Goal: Task Accomplishment & Management: Manage account settings

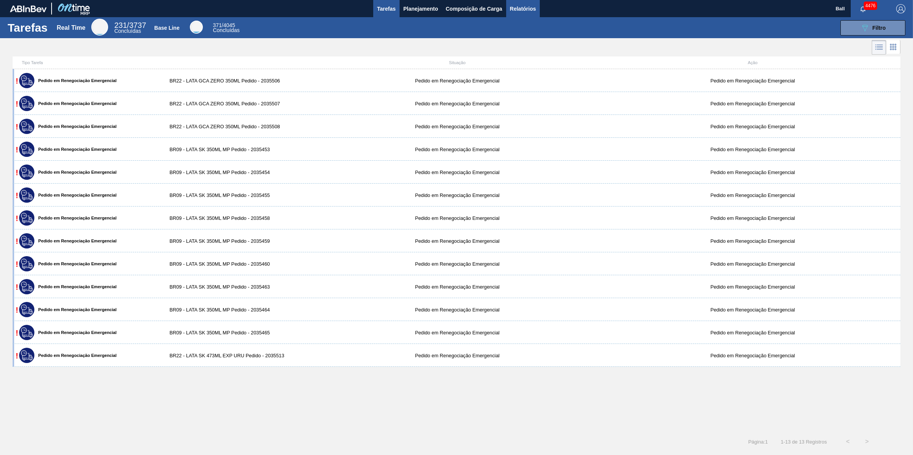
click at [533, 6] on span "Relatórios" at bounding box center [523, 8] width 26 height 9
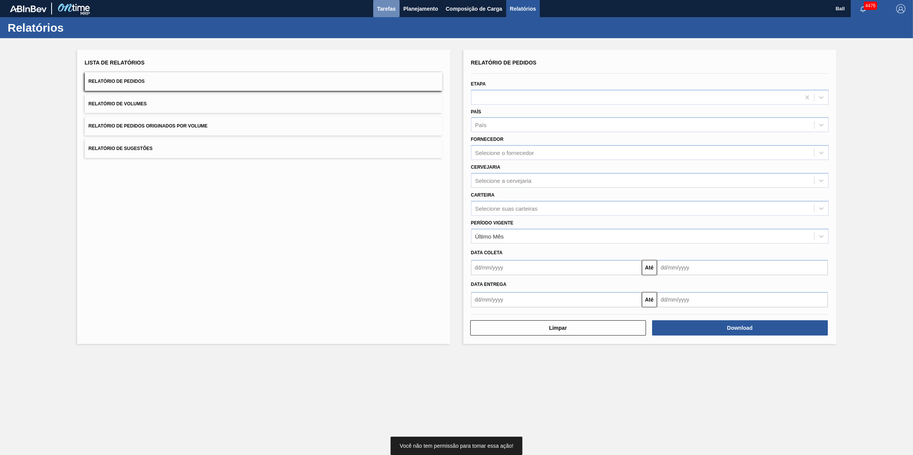
click at [388, 5] on span "Tarefas" at bounding box center [386, 8] width 19 height 9
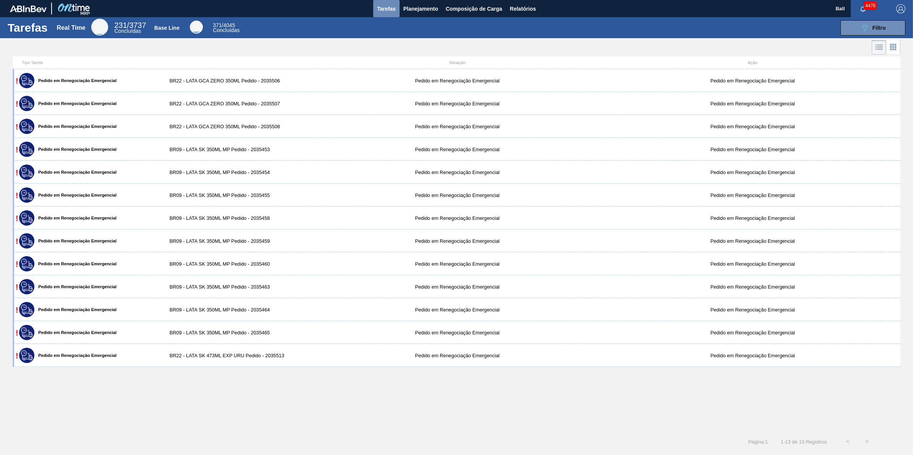
click at [380, 5] on span "Tarefas" at bounding box center [386, 8] width 19 height 9
click at [418, 9] on span "Planejamento" at bounding box center [420, 8] width 35 height 9
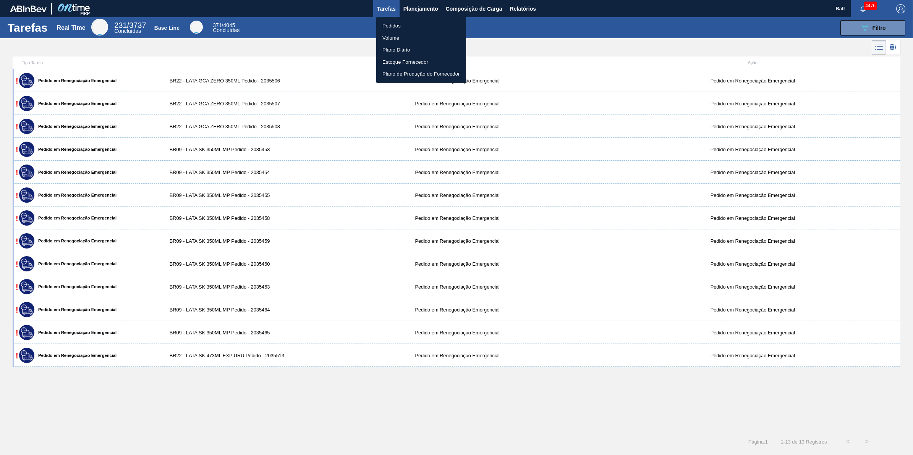
click at [525, 4] on div at bounding box center [456, 227] width 913 height 455
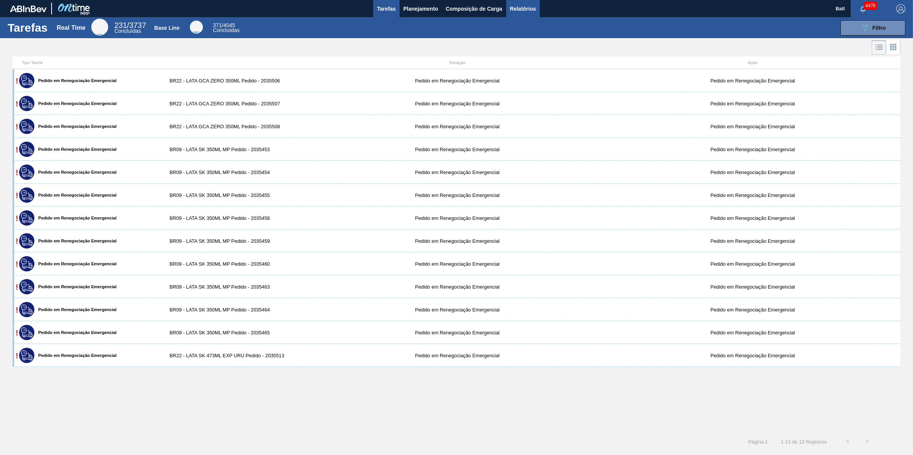
click at [528, 8] on span "Relatórios" at bounding box center [523, 8] width 26 height 9
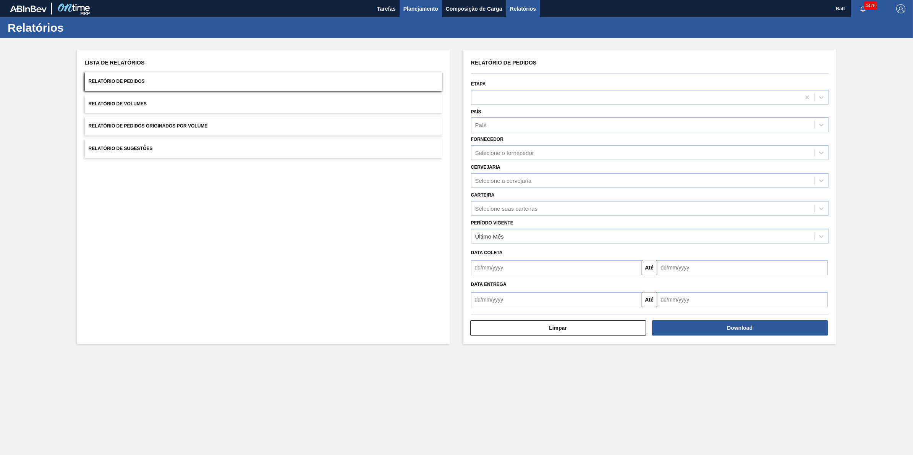
click at [424, 9] on span "Planejamento" at bounding box center [420, 8] width 35 height 9
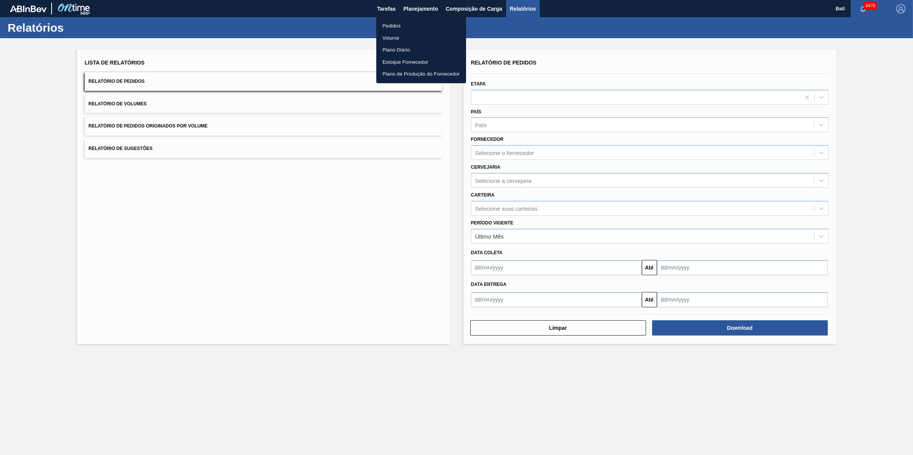
click at [402, 38] on li "Volume" at bounding box center [421, 38] width 90 height 12
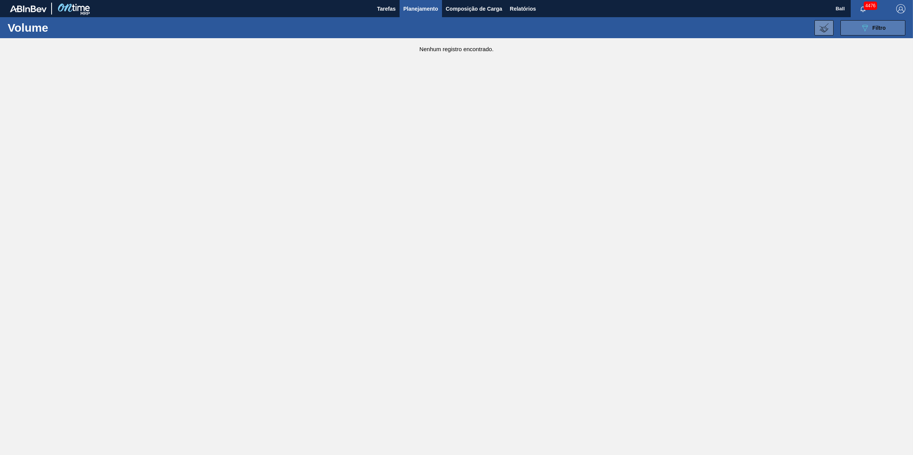
click at [880, 24] on div "089F7B8B-B2A5-4AFE-B5C0-19BA573D28AC Filtro" at bounding box center [873, 27] width 26 height 9
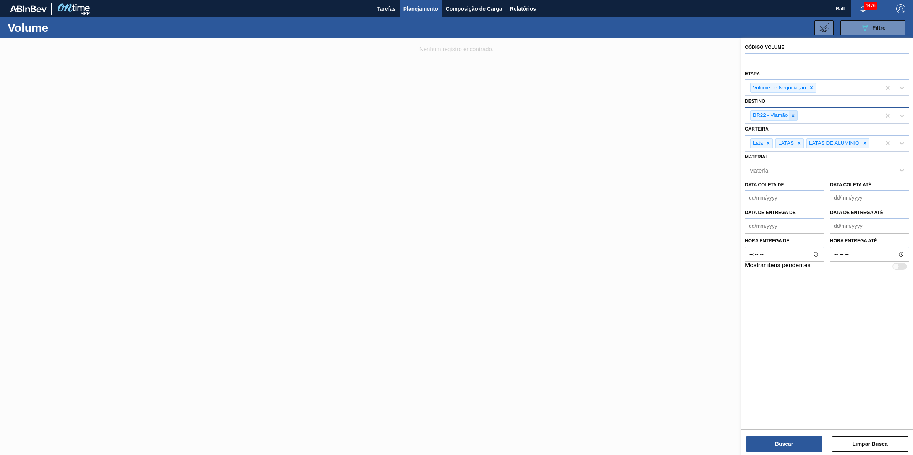
click at [796, 116] on div at bounding box center [792, 116] width 8 height 10
click at [796, 116] on div "Unidade de Negócio" at bounding box center [775, 114] width 52 height 6
type input "agudos"
click at [794, 444] on button "Buscar" at bounding box center [784, 443] width 76 height 15
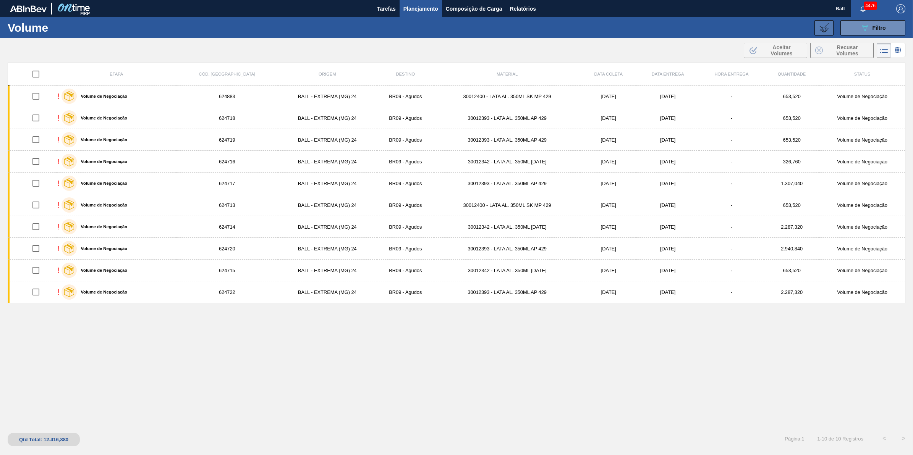
click at [825, 29] on icon at bounding box center [823, 27] width 9 height 9
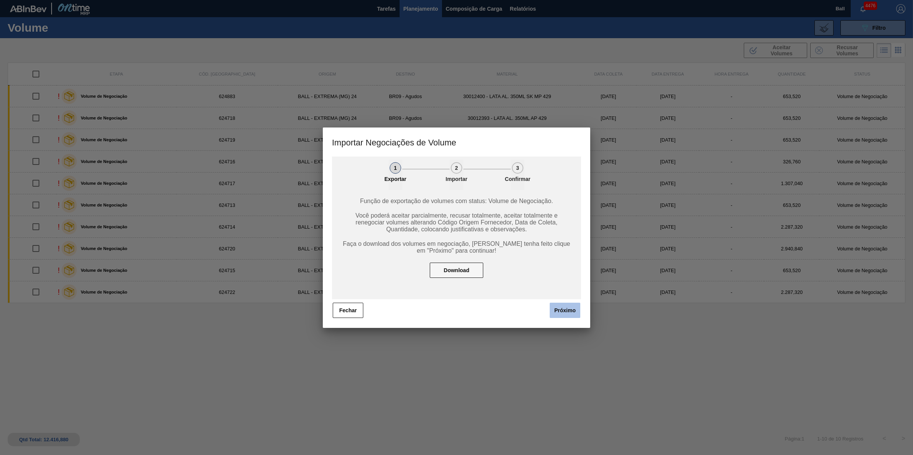
click at [567, 313] on button "Próximo" at bounding box center [564, 310] width 31 height 15
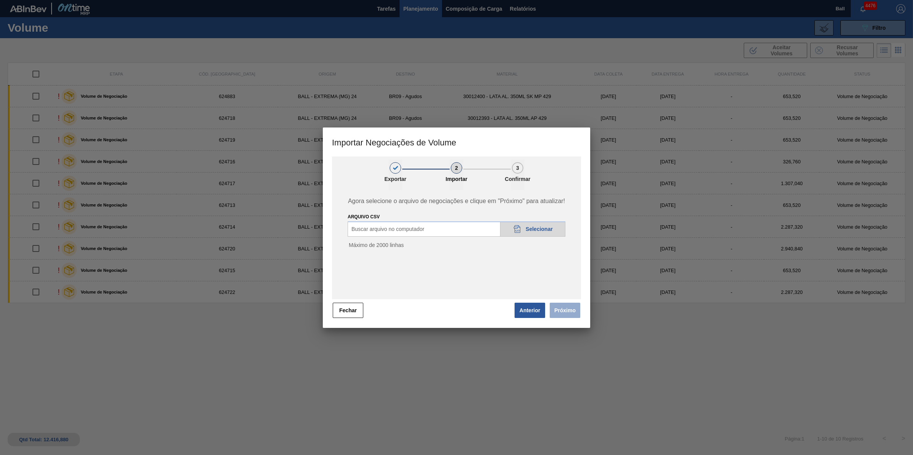
click at [529, 230] on span "Selecionar" at bounding box center [538, 229] width 27 height 6
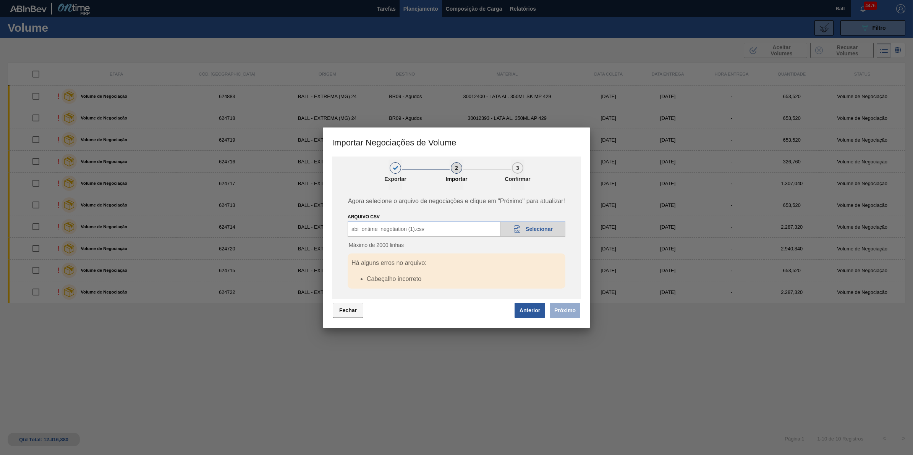
click at [349, 314] on button "Fechar" at bounding box center [348, 310] width 31 height 15
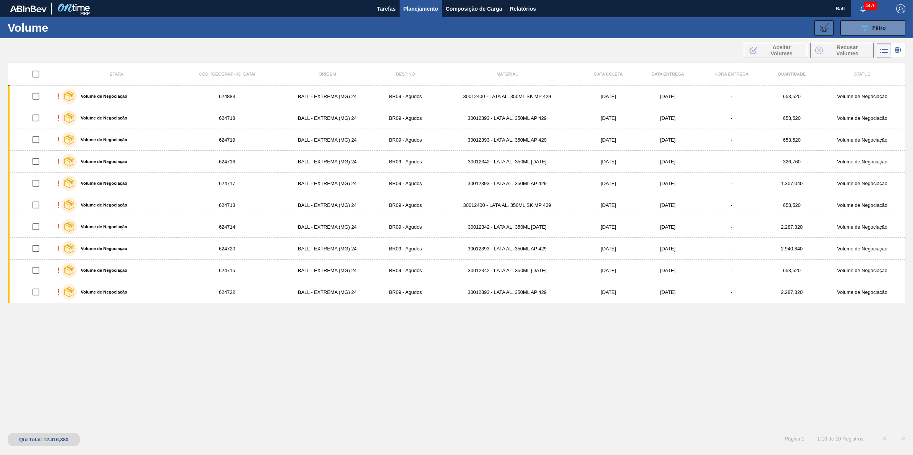
click at [821, 23] on icon at bounding box center [823, 27] width 9 height 9
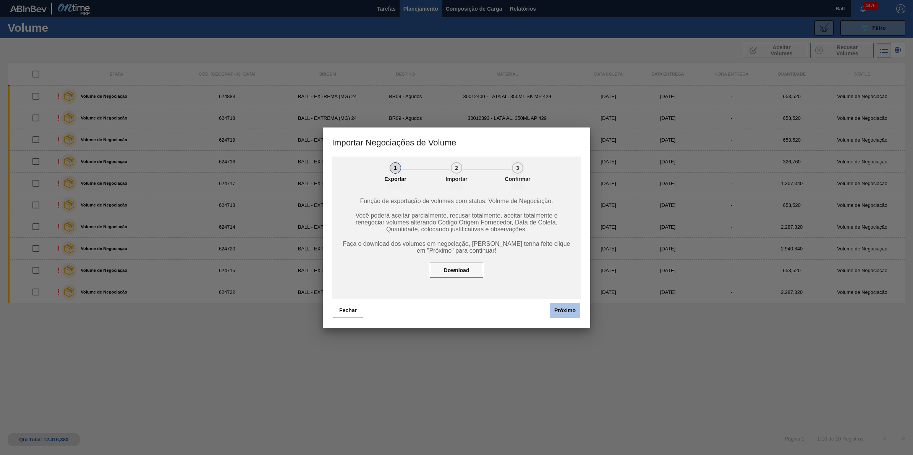
click at [554, 304] on button "Próximo" at bounding box center [564, 310] width 31 height 15
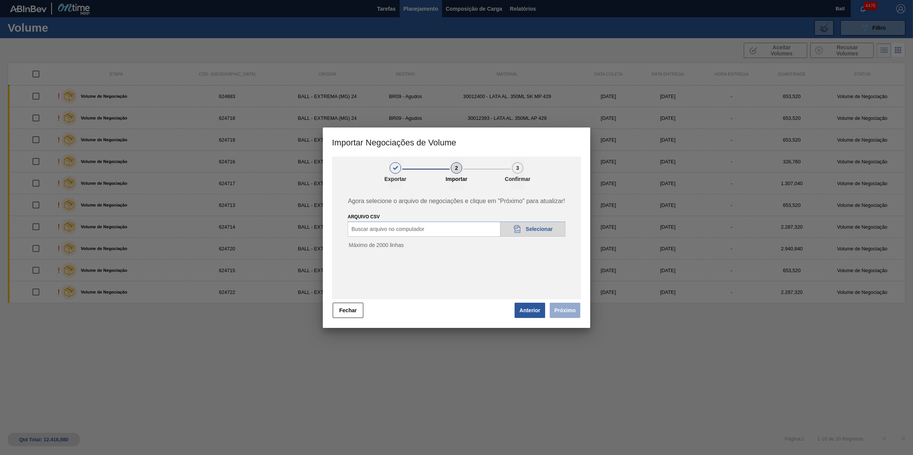
click at [520, 226] on icon "20DAD902-3625-4257-8FDA-0C0CB19E2A3D" at bounding box center [516, 229] width 9 height 9
click at [565, 310] on button "Próximo" at bounding box center [564, 310] width 31 height 15
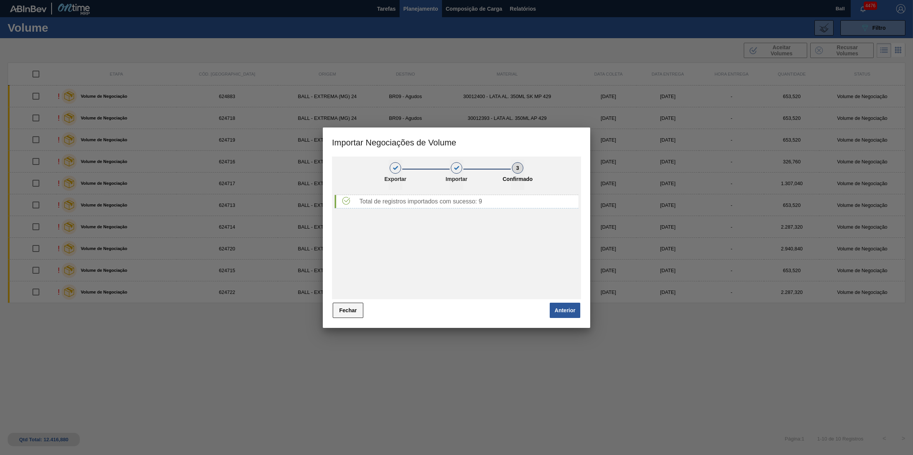
click at [345, 306] on button "Fechar" at bounding box center [348, 310] width 31 height 15
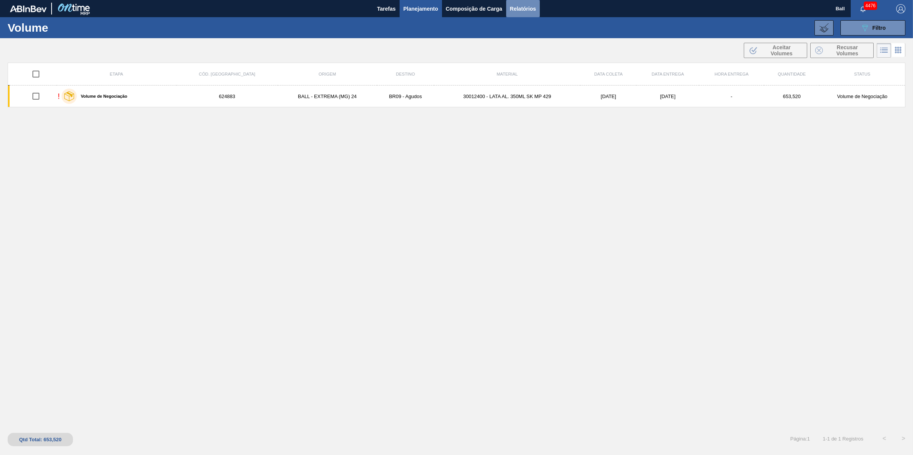
click at [528, 9] on span "Relatórios" at bounding box center [523, 8] width 26 height 9
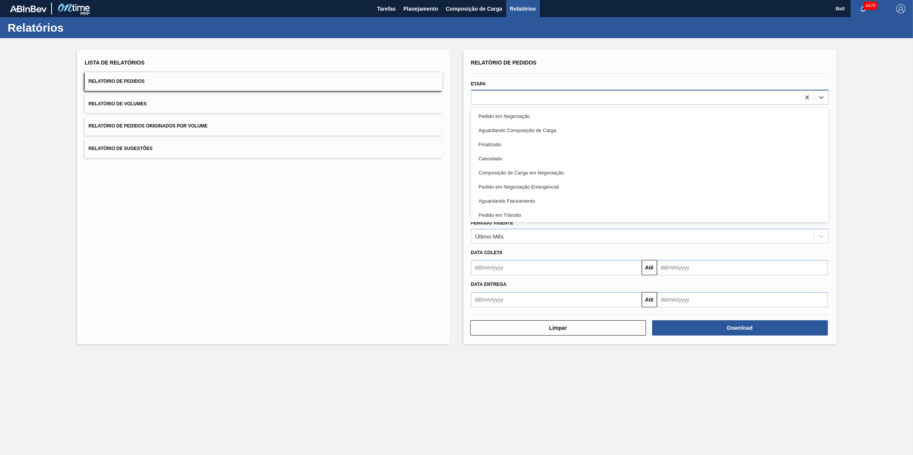
click at [611, 90] on div at bounding box center [649, 97] width 357 height 15
click at [611, 89] on div "Etapa option Pedido em Negociação focused, 1 of 20. 20 results available. Use U…" at bounding box center [649, 92] width 357 height 26
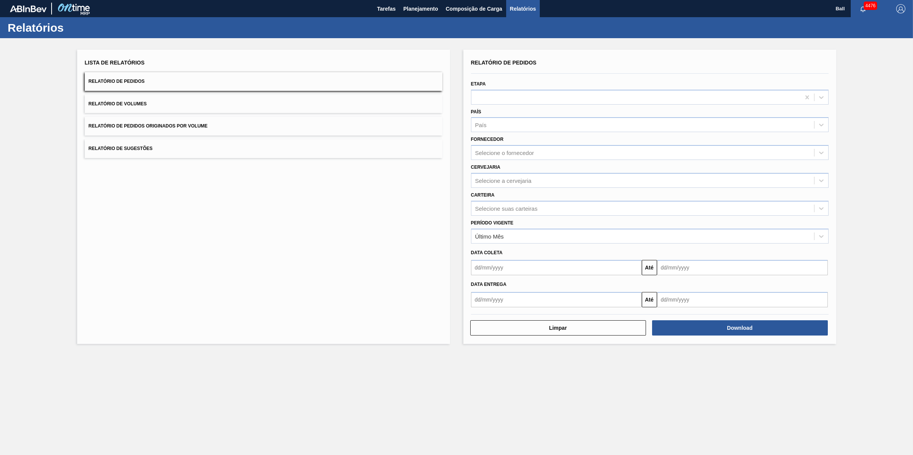
click at [611, 89] on div "Etapa" at bounding box center [649, 92] width 357 height 26
click at [531, 87] on div "Etapa" at bounding box center [649, 92] width 357 height 26
click at [531, 92] on div at bounding box center [635, 97] width 329 height 11
click at [565, 51] on div "Relatório de Pedidos Etapa País País Fornecedor Selecione o fornecedor Cervejar…" at bounding box center [649, 197] width 373 height 294
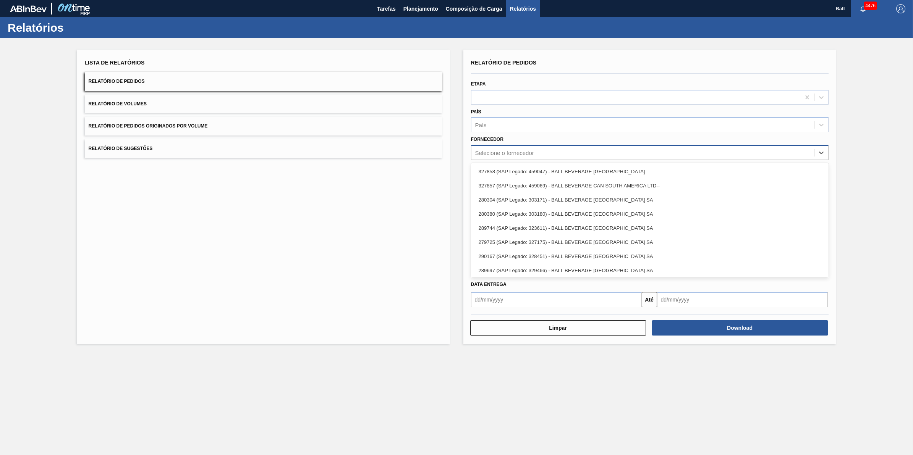
click at [533, 151] on div "Selecione o fornecedor" at bounding box center [504, 153] width 59 height 6
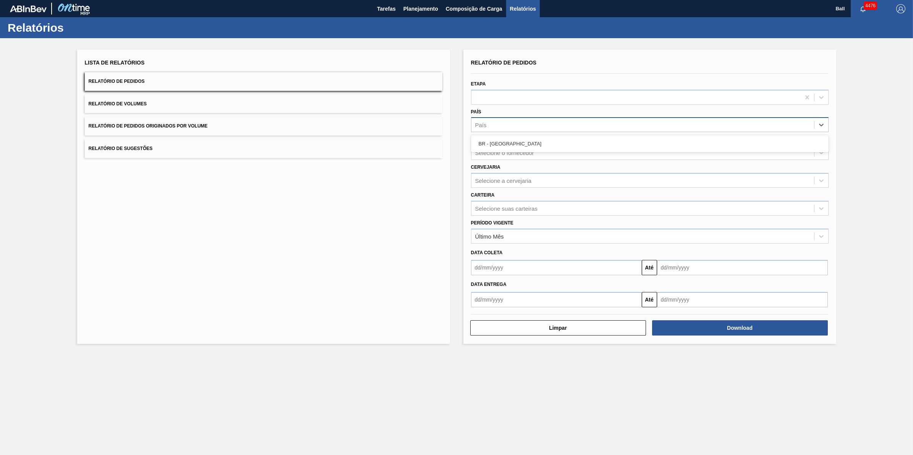
click at [528, 124] on div "País" at bounding box center [642, 125] width 342 height 11
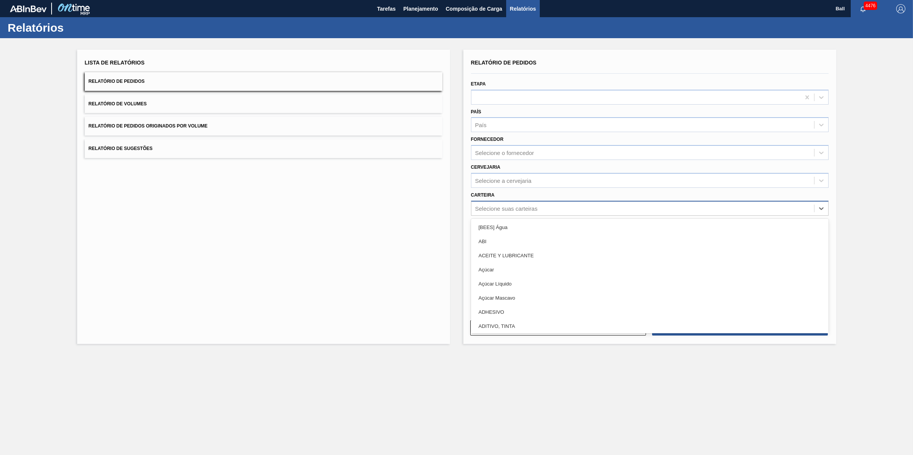
click at [528, 205] on div "Selecione suas carteiras" at bounding box center [506, 208] width 62 height 6
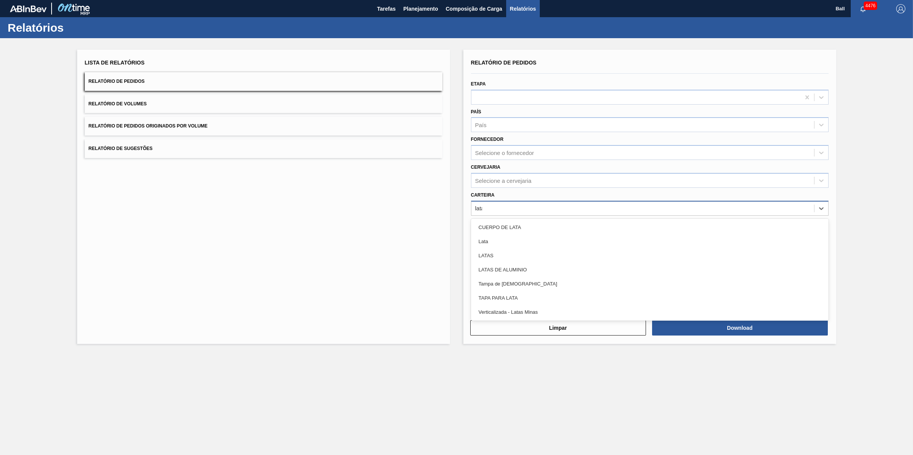
type input "latas"
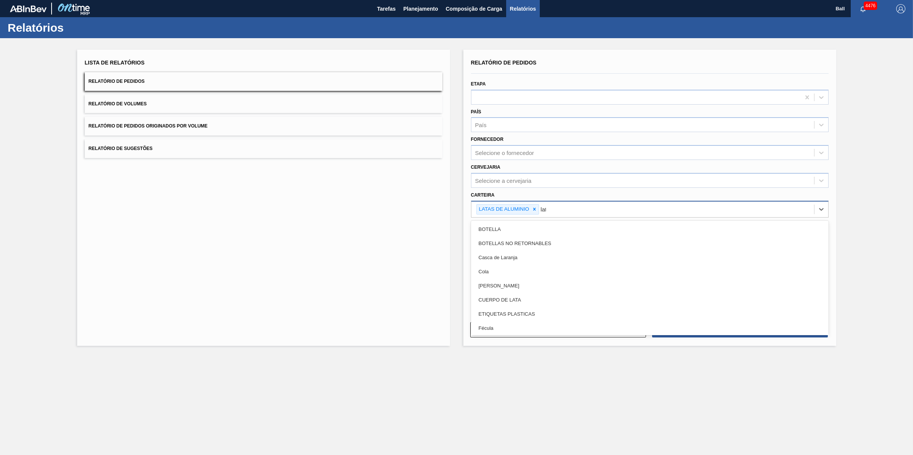
type input "lata"
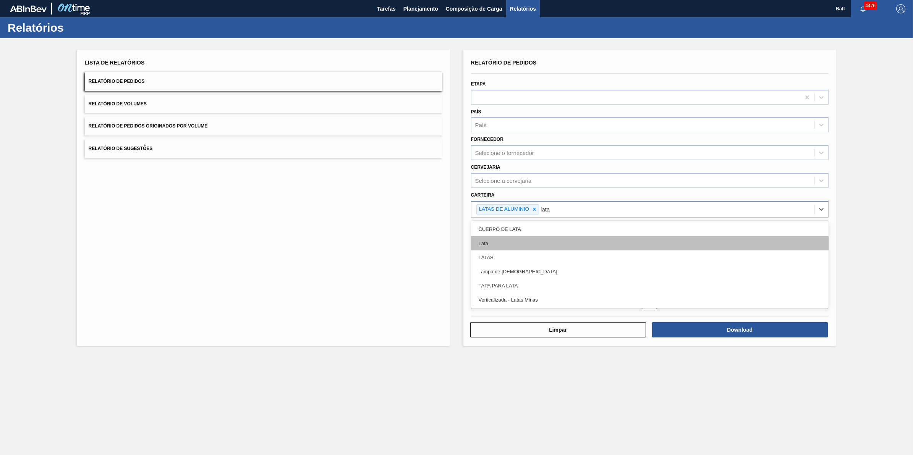
click at [498, 242] on div "Lata" at bounding box center [649, 243] width 357 height 14
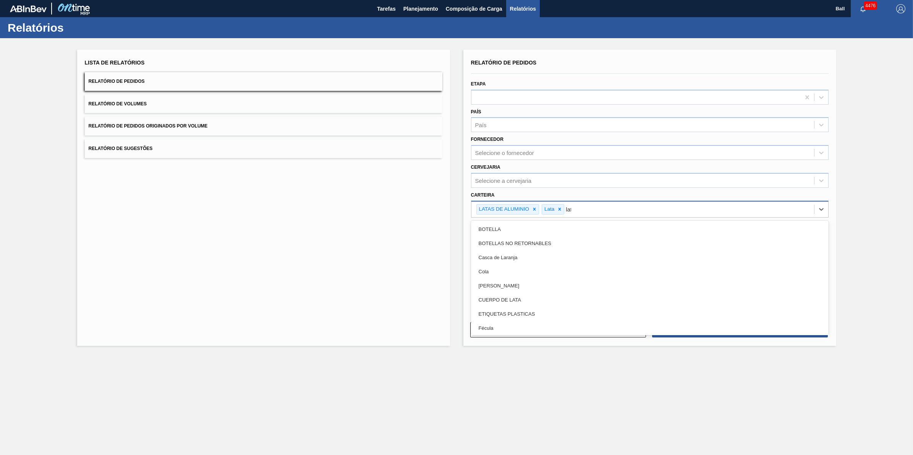
type input "lata"
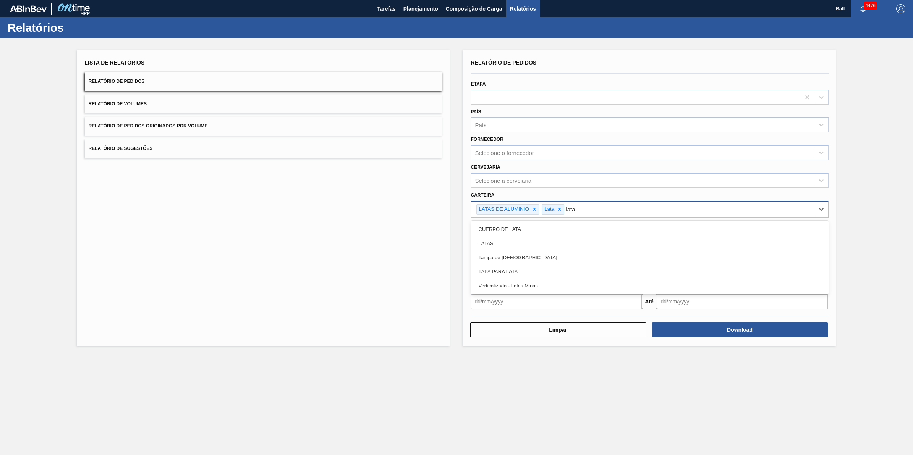
click at [498, 242] on div "LATAS" at bounding box center [649, 243] width 357 height 14
click at [564, 179] on div "Selecione a cervejaria" at bounding box center [642, 180] width 342 height 11
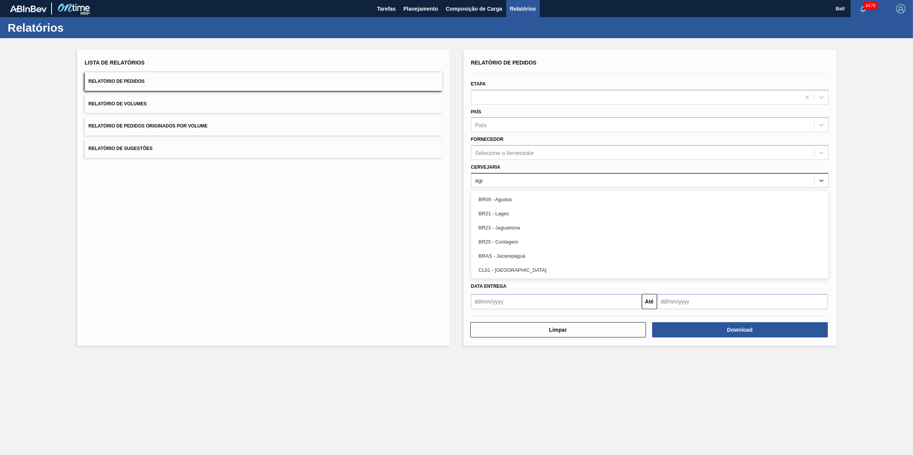
type input "agud"
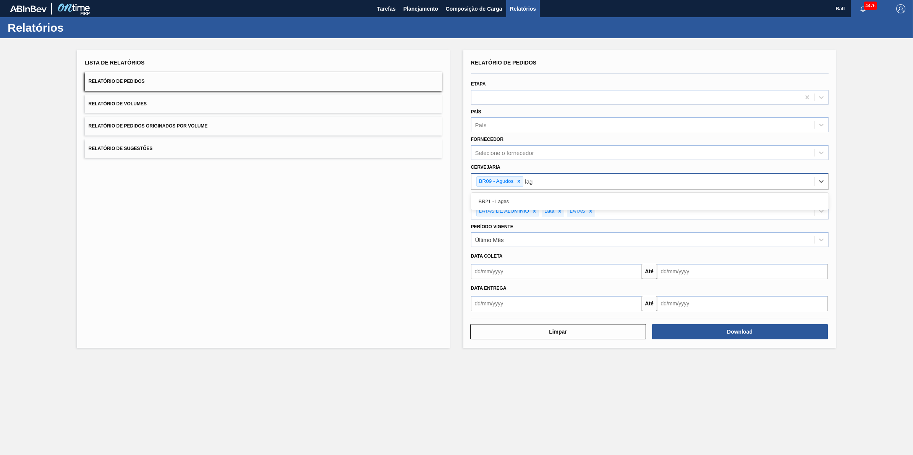
type input "lages"
type input "viam"
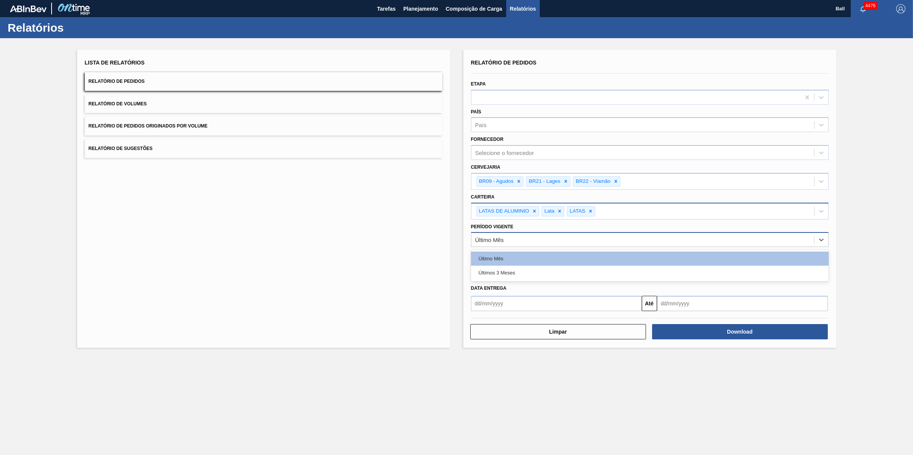
click at [635, 239] on div "Último Mês" at bounding box center [642, 239] width 342 height 11
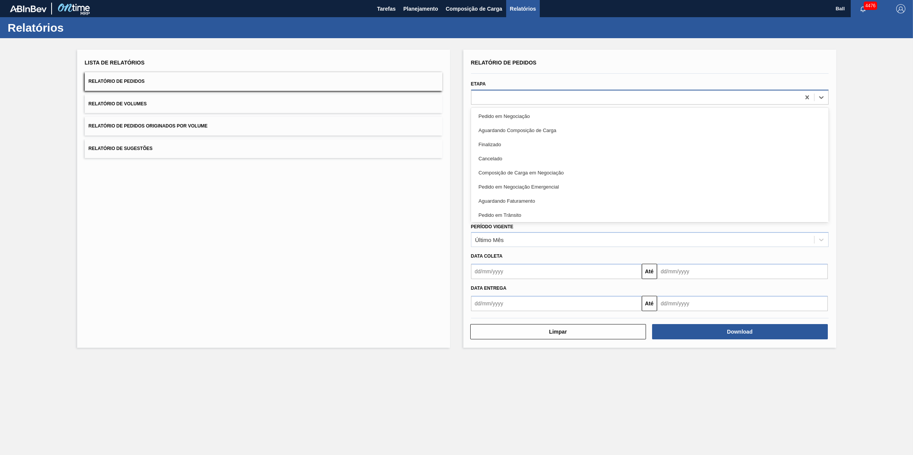
click at [610, 98] on div at bounding box center [635, 97] width 329 height 11
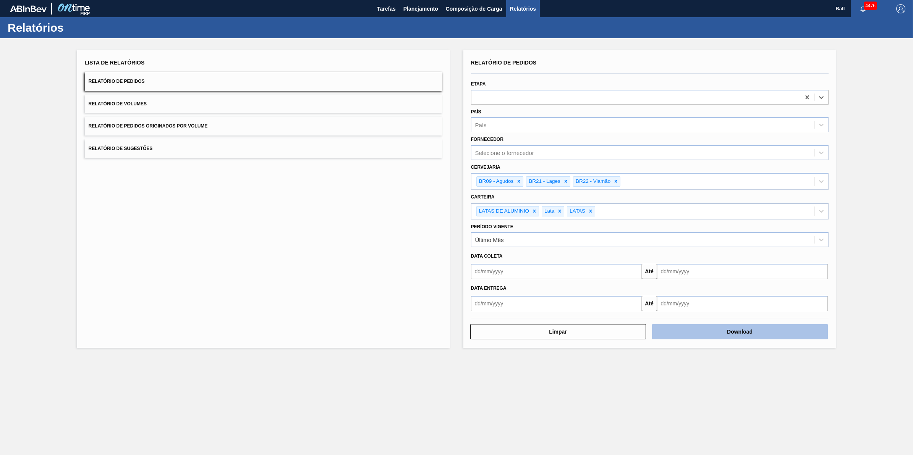
click at [751, 331] on button "Download" at bounding box center [740, 331] width 176 height 15
click at [871, 118] on div "Lista de Relatórios Relatório de Pedidos Relatório de Volumes Relatório de Pedi…" at bounding box center [456, 197] width 913 height 319
click at [134, 102] on span "Relatório de Volumes" at bounding box center [118, 103] width 58 height 5
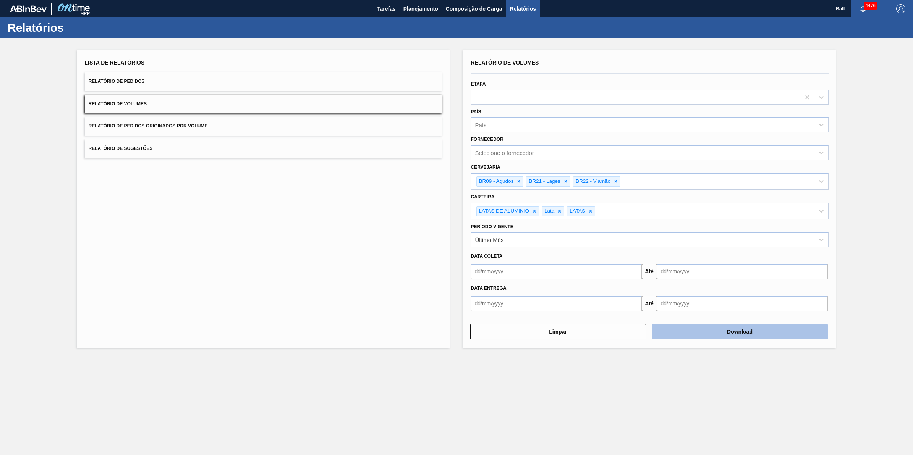
click at [732, 330] on button "Download" at bounding box center [740, 331] width 176 height 15
click at [501, 382] on main "Tarefas Planejamento Composição de Carga Relatórios Ball 4476 Marcar todas como…" at bounding box center [456, 227] width 913 height 455
click at [425, 10] on span "Planejamento" at bounding box center [420, 8] width 35 height 9
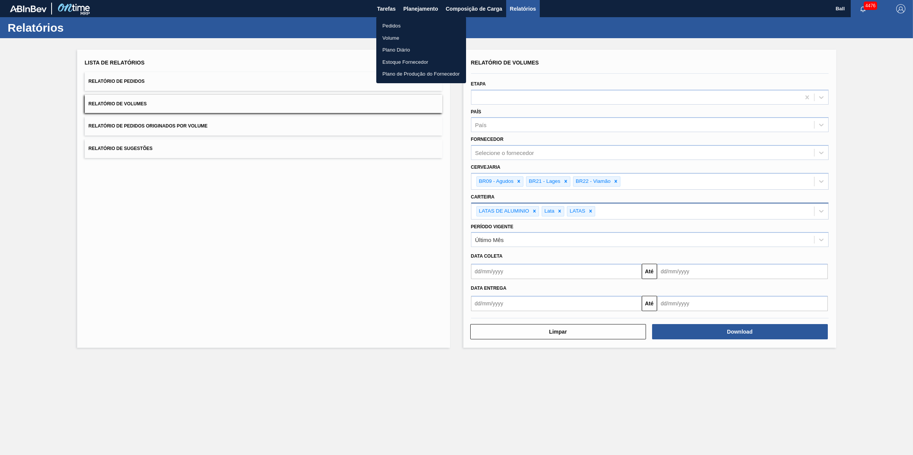
click at [394, 26] on li "Pedidos" at bounding box center [421, 26] width 90 height 12
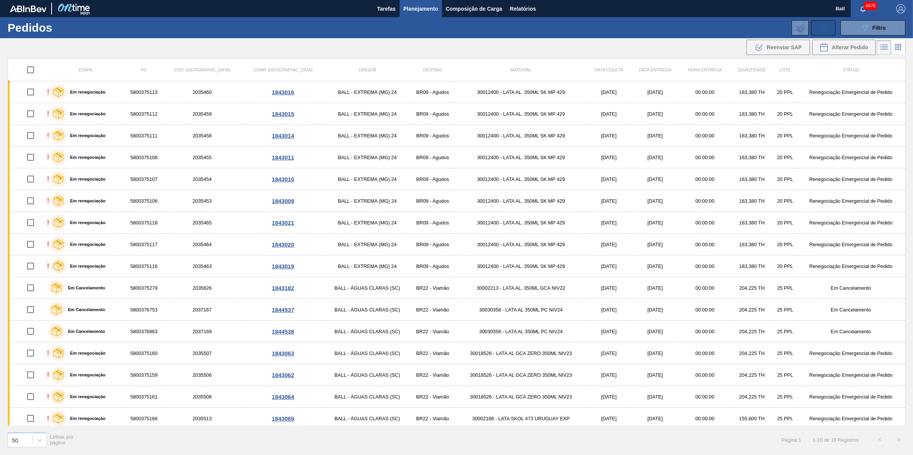
click at [816, 30] on button at bounding box center [823, 27] width 24 height 15
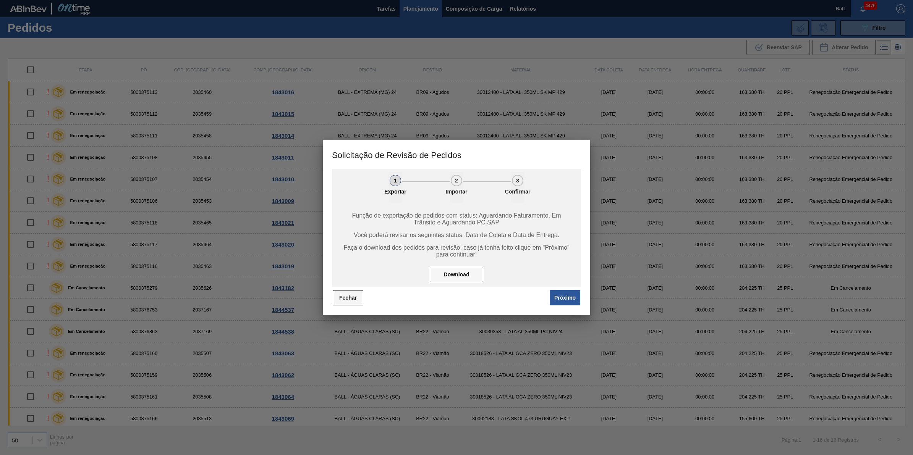
click at [347, 296] on button "Fechar" at bounding box center [348, 297] width 31 height 15
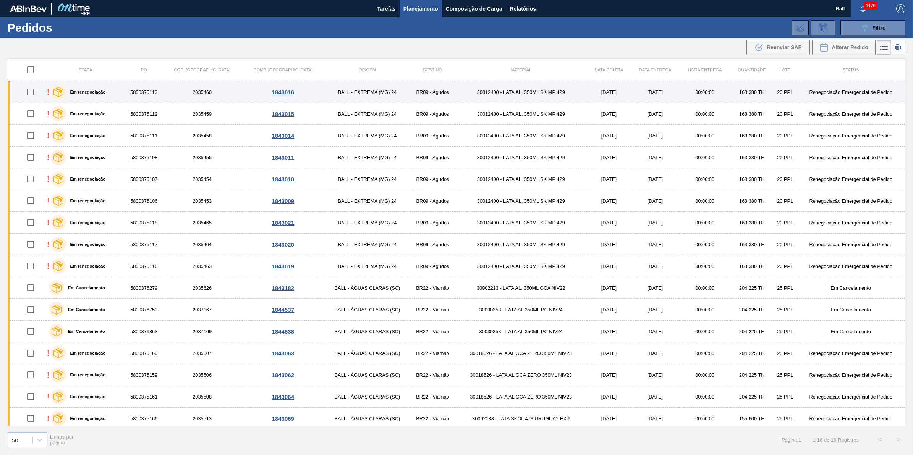
drag, startPoint x: 105, startPoint y: 89, endPoint x: 104, endPoint y: 92, distance: 3.9
click at [105, 89] on div "Em renegociação" at bounding box center [78, 91] width 58 height 19
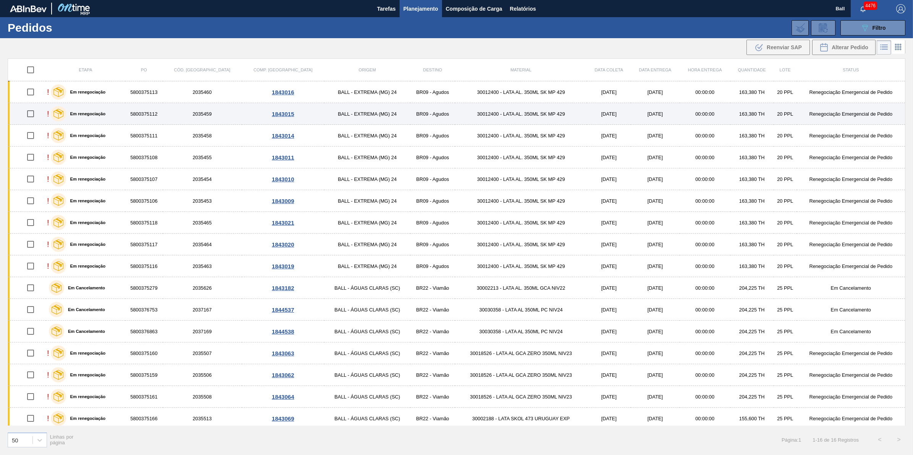
click at [102, 113] on label "Em renegociação" at bounding box center [85, 113] width 39 height 5
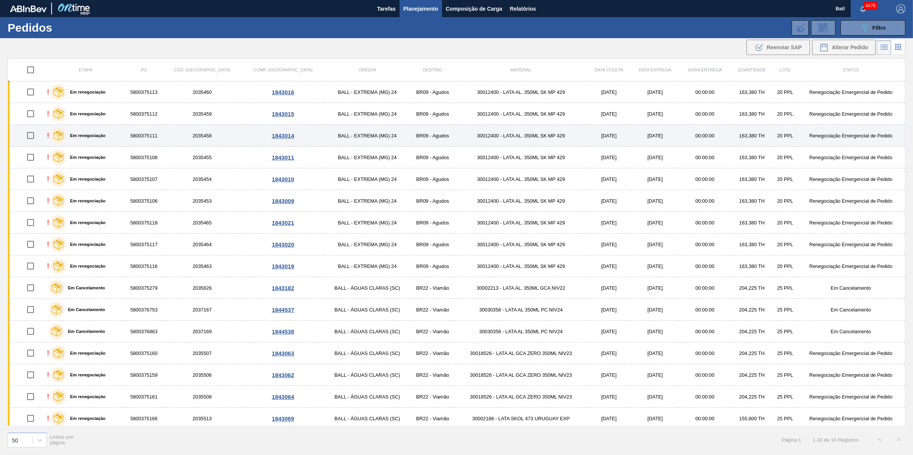
click at [104, 137] on label "Em renegociação" at bounding box center [85, 135] width 39 height 5
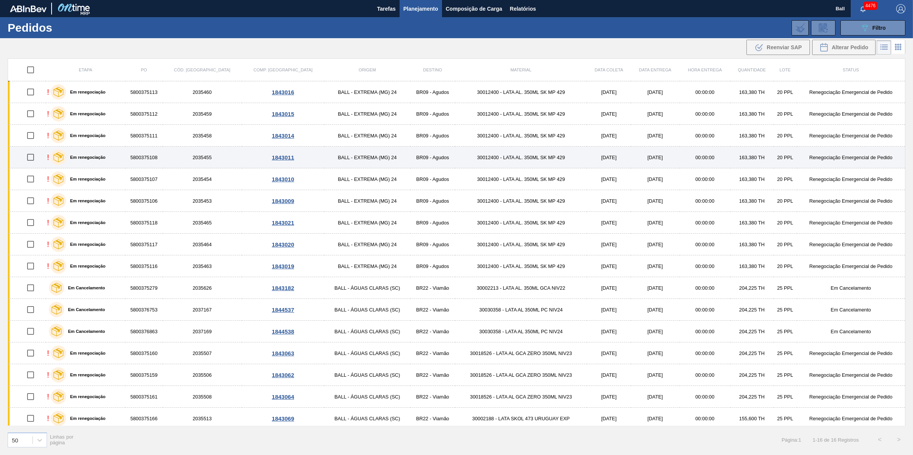
click at [111, 163] on div "! Em renegociação" at bounding box center [85, 157] width 77 height 19
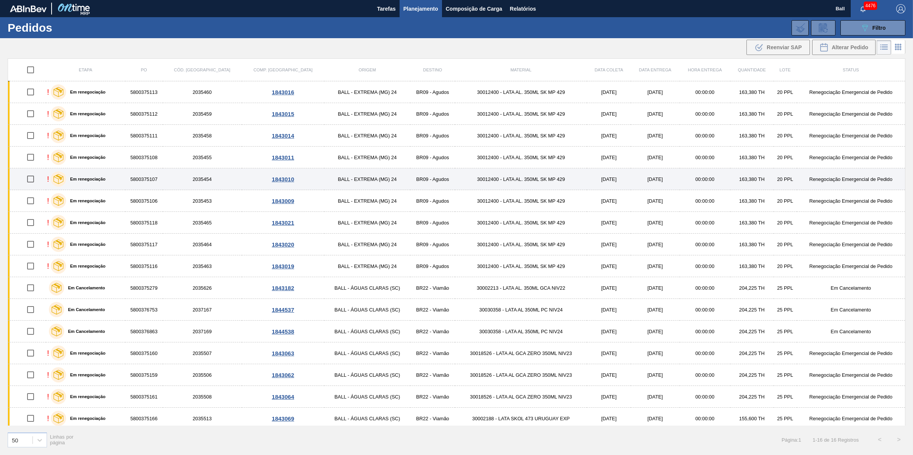
click at [113, 176] on div "! Em renegociação" at bounding box center [85, 179] width 77 height 19
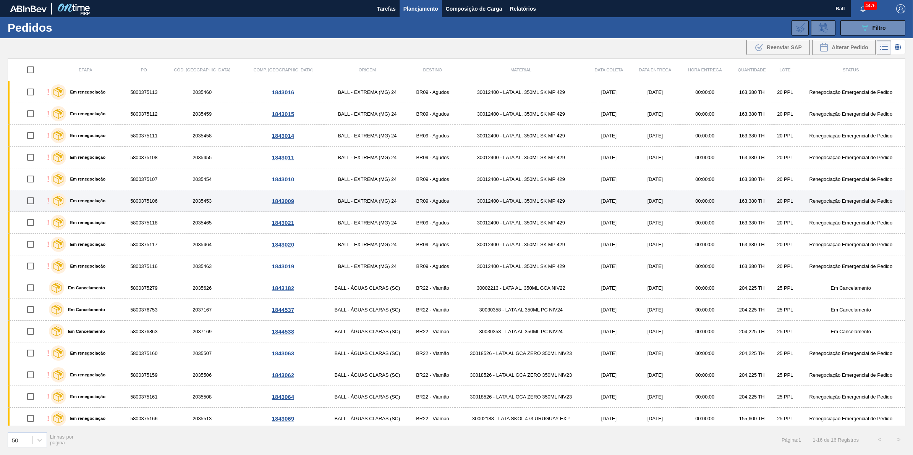
click at [115, 195] on div "! Em renegociação" at bounding box center [85, 200] width 77 height 19
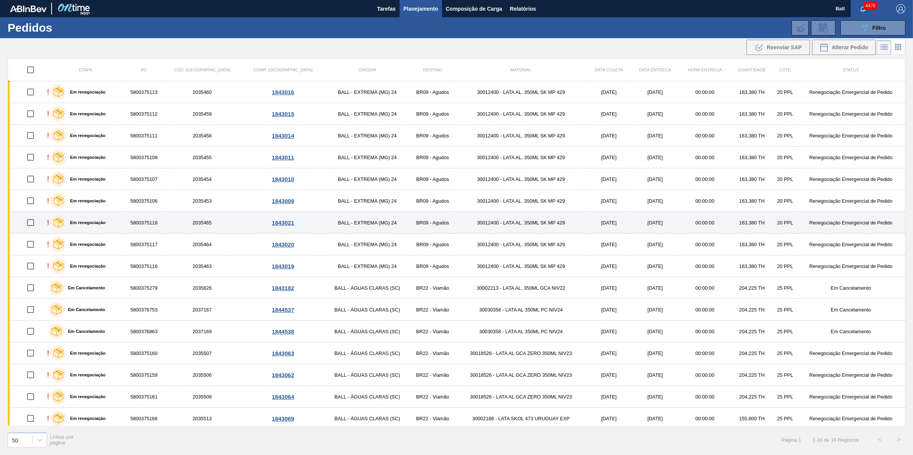
click at [116, 218] on div "! Em renegociação" at bounding box center [85, 222] width 77 height 19
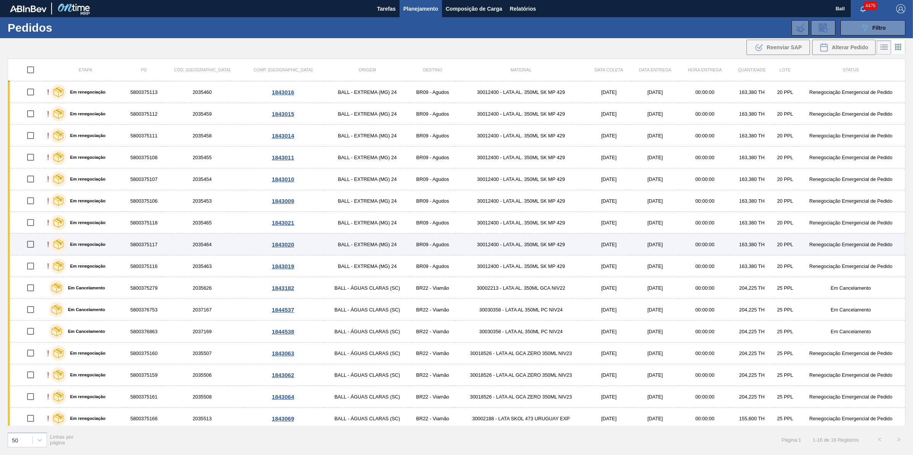
click at [117, 246] on div "! Em renegociação" at bounding box center [85, 244] width 77 height 19
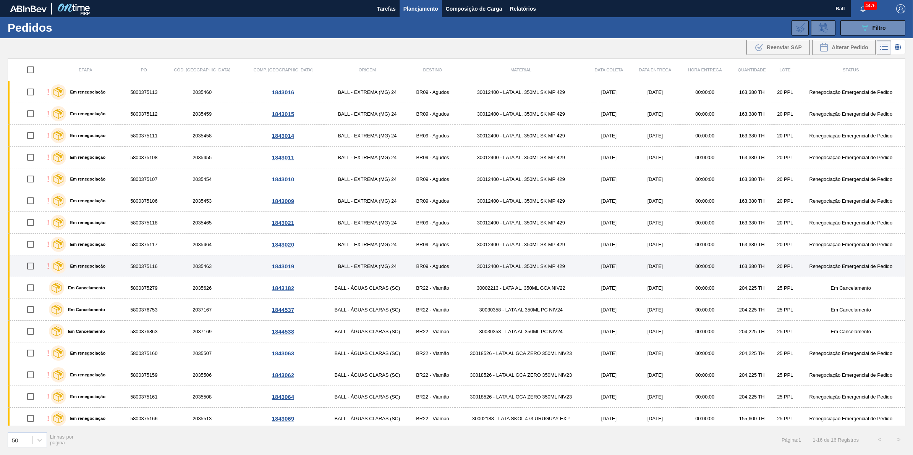
click at [113, 260] on div "! Em renegociação" at bounding box center [85, 266] width 77 height 19
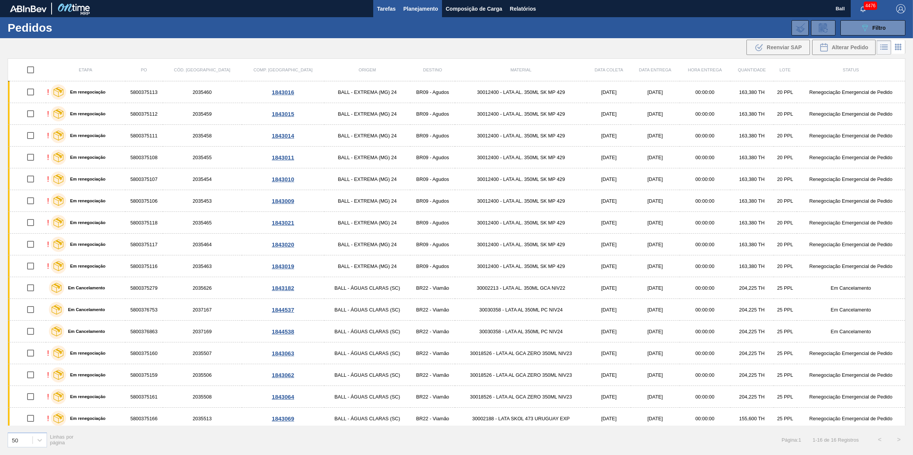
click at [379, 8] on span "Tarefas" at bounding box center [386, 8] width 19 height 9
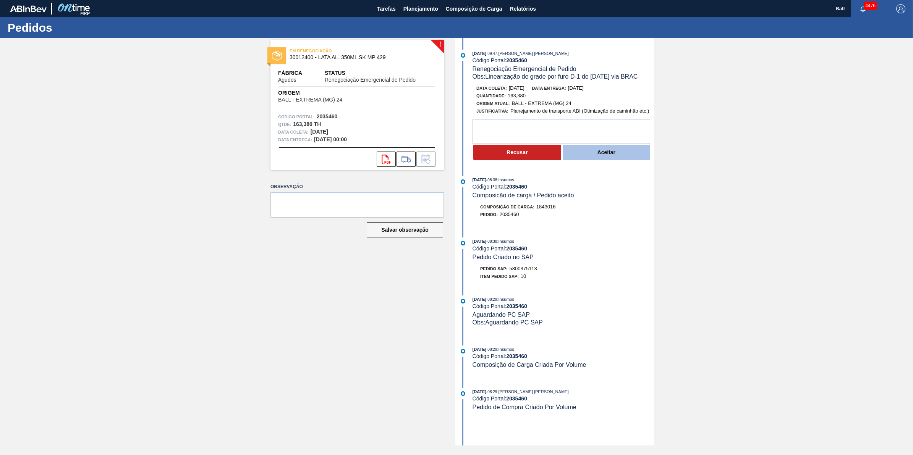
click at [608, 151] on button "Aceitar" at bounding box center [606, 152] width 88 height 15
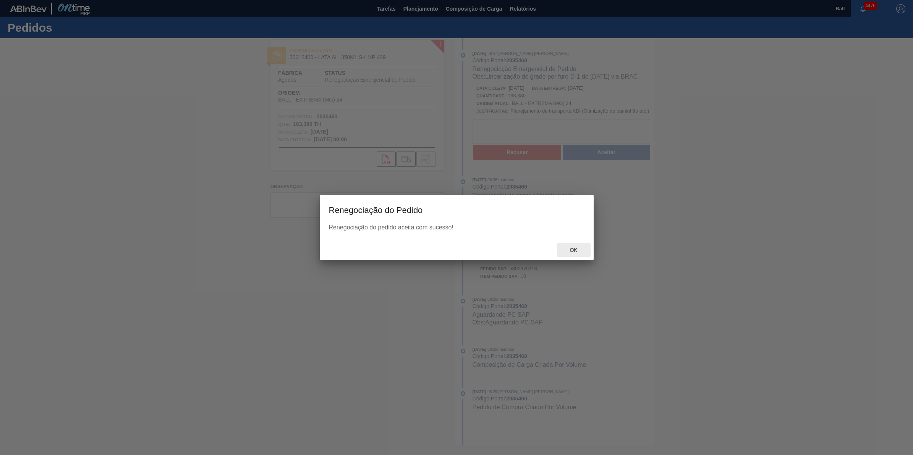
click at [573, 250] on span "Ok" at bounding box center [573, 250] width 20 height 6
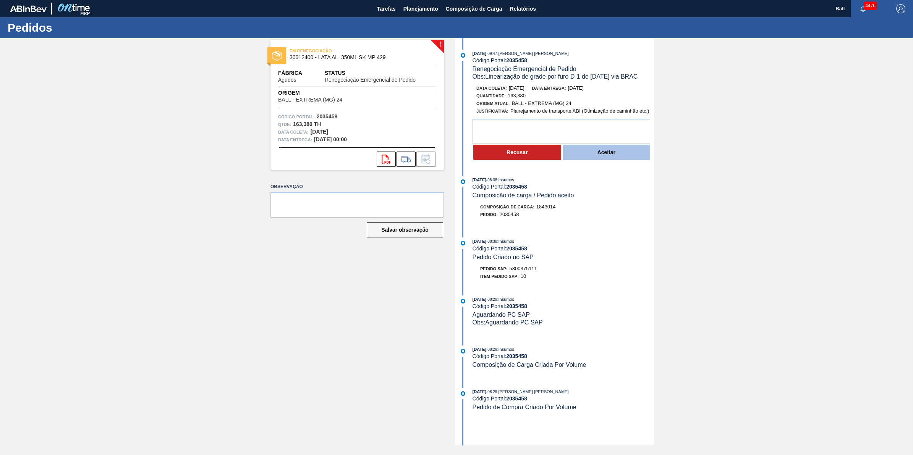
click at [625, 159] on button "Aceitar" at bounding box center [606, 152] width 88 height 15
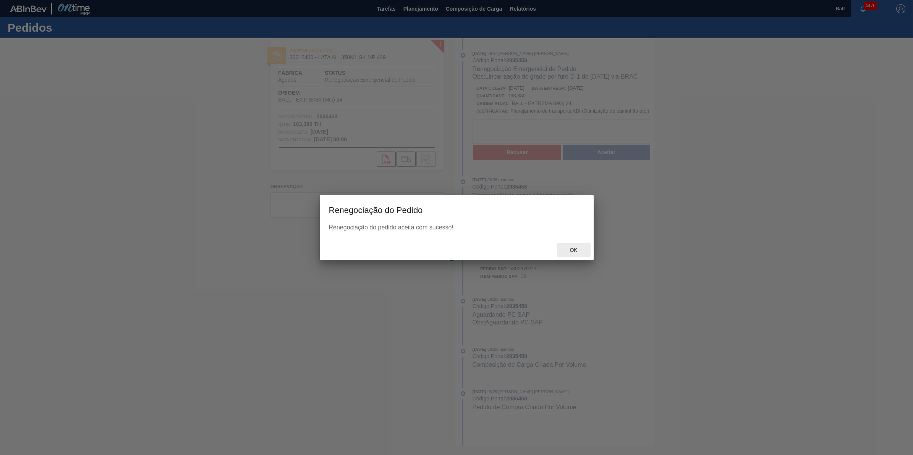
click at [573, 250] on span "Ok" at bounding box center [573, 250] width 20 height 6
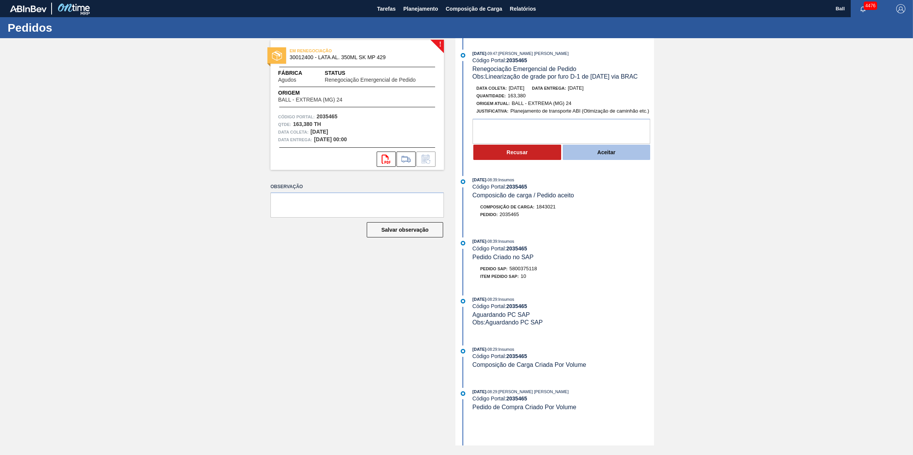
click at [615, 153] on button "Aceitar" at bounding box center [606, 152] width 88 height 15
click at [613, 155] on button "Aceitar" at bounding box center [606, 152] width 88 height 15
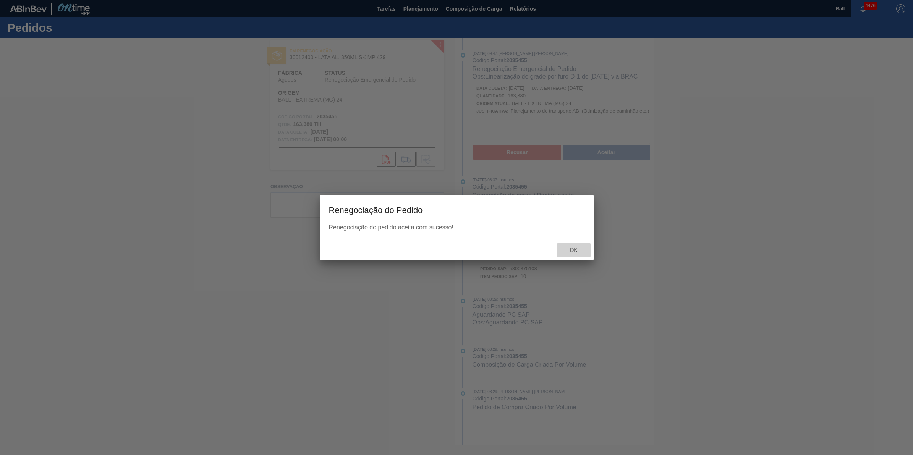
click at [573, 244] on div "Ok" at bounding box center [574, 250] width 34 height 14
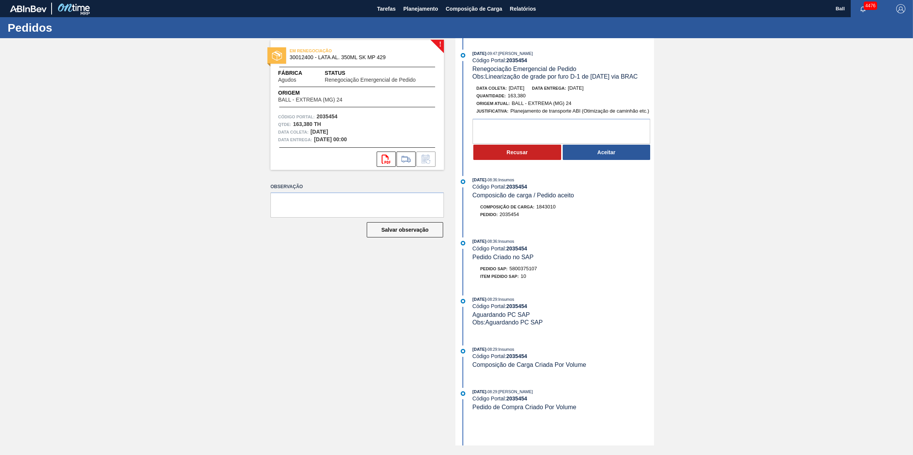
click at [629, 163] on div "25/09/2025 - 09:47 : BRUNO DE MELLO DUARTE Código Portal: 2035454 Renegociação …" at bounding box center [555, 107] width 197 height 115
click at [625, 155] on button "Aceitar" at bounding box center [606, 152] width 88 height 15
click at [610, 144] on textarea at bounding box center [561, 131] width 178 height 25
click at [610, 155] on button "Aceitar" at bounding box center [606, 152] width 88 height 15
click at [589, 150] on button "Aceitar" at bounding box center [606, 152] width 88 height 15
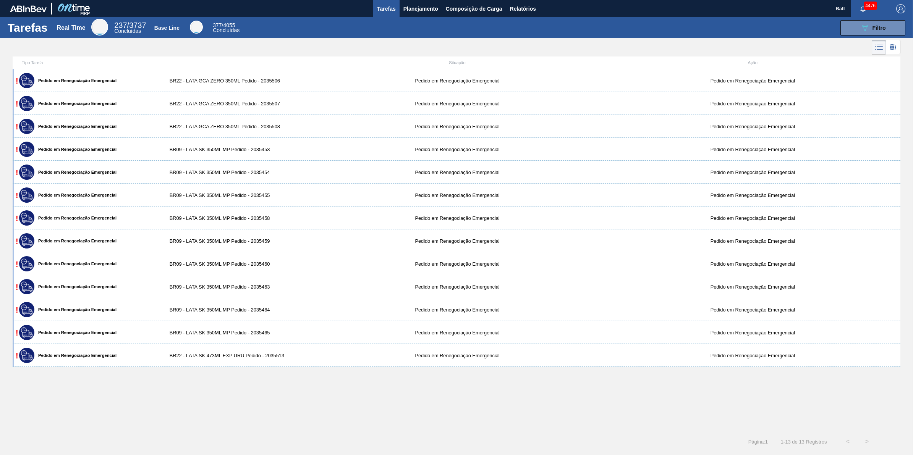
click at [892, 46] on icon at bounding box center [892, 46] width 9 height 9
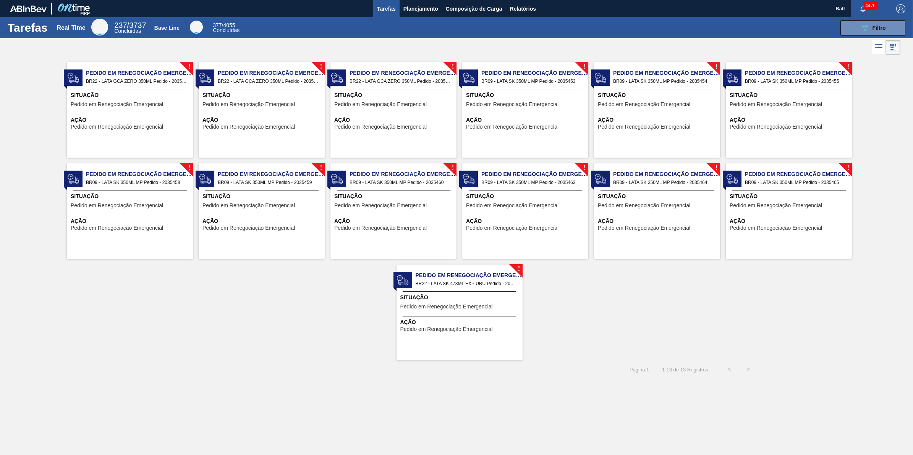
click at [879, 44] on icon at bounding box center [878, 46] width 9 height 9
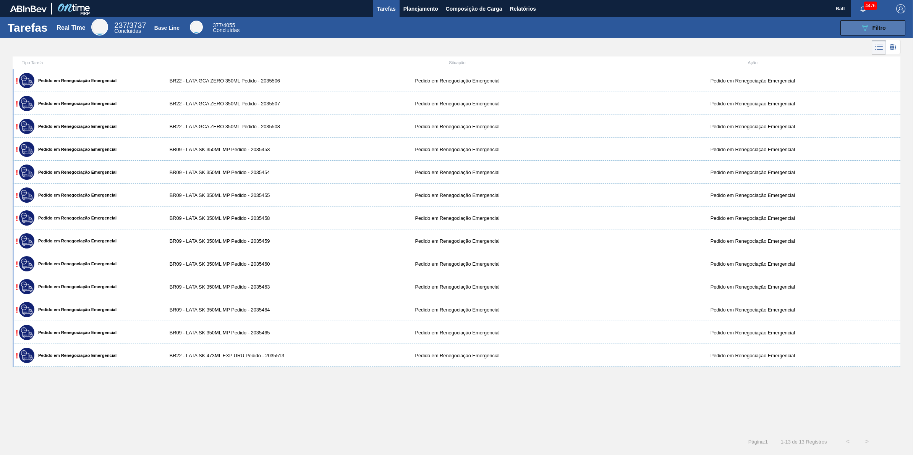
click at [871, 24] on div "089F7B8B-B2A5-4AFE-B5C0-19BA573D28AC Filtro" at bounding box center [873, 27] width 26 height 9
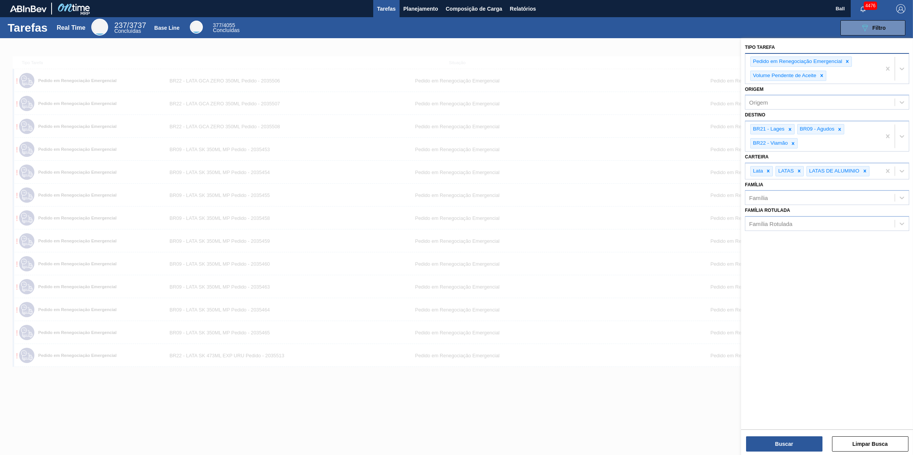
click at [848, 58] on div at bounding box center [847, 62] width 8 height 10
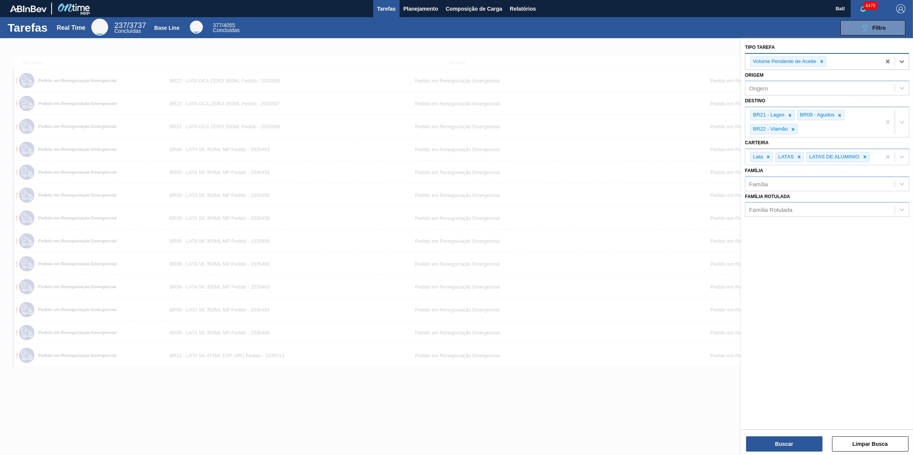
click at [825, 60] on div "Volume Pendente de Aceite" at bounding box center [788, 62] width 76 height 10
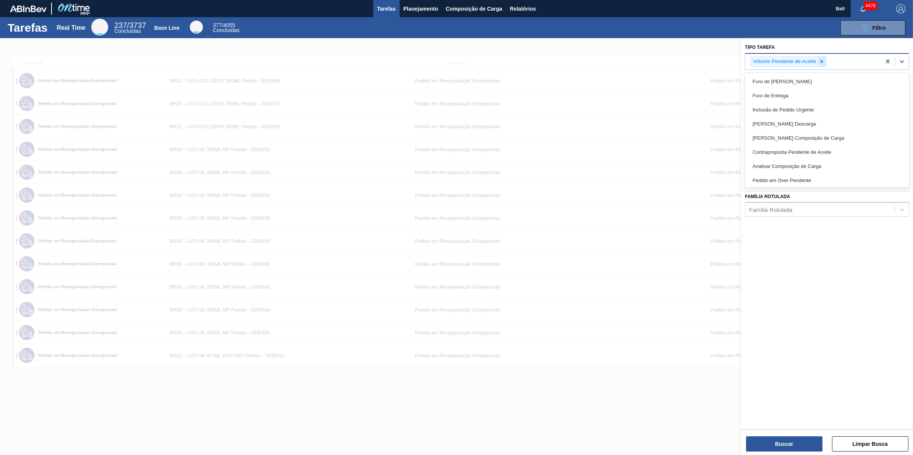
click at [822, 63] on icon at bounding box center [821, 61] width 5 height 5
click at [788, 442] on button "Buscar" at bounding box center [784, 443] width 76 height 15
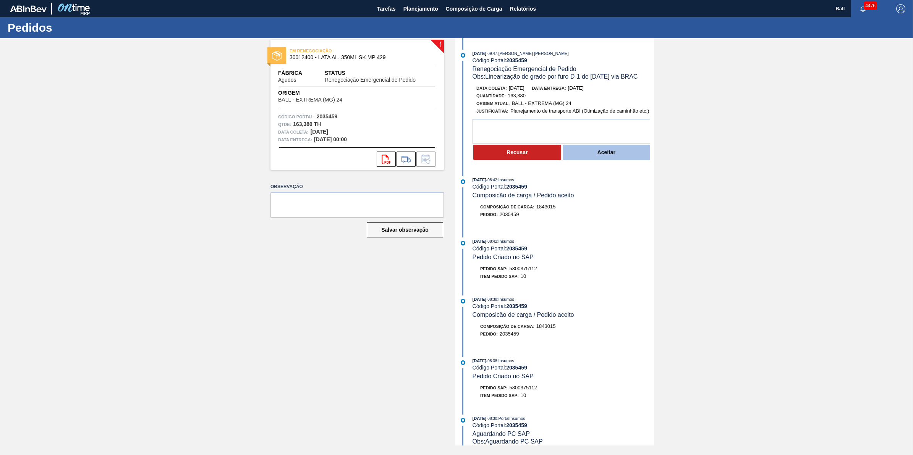
click at [598, 153] on button "Aceitar" at bounding box center [606, 152] width 88 height 15
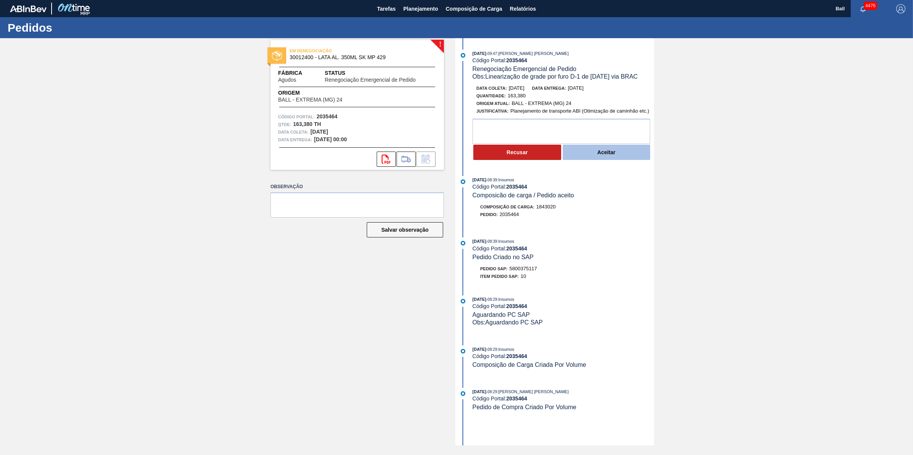
click at [625, 151] on button "Aceitar" at bounding box center [606, 152] width 88 height 15
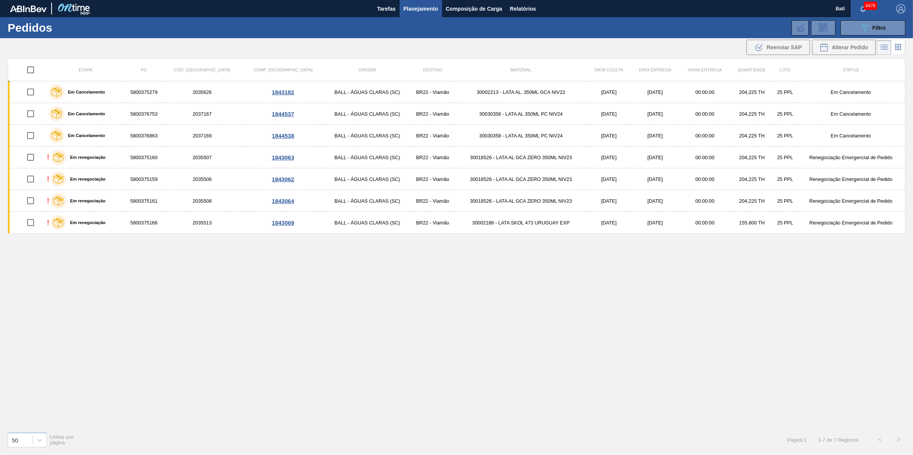
click at [332, 301] on div "Etapa PO Cód. Pedido Comp. Carga Origem Destino Material Data coleta Data entre…" at bounding box center [456, 241] width 897 height 367
click at [418, 6] on span "Planejamento" at bounding box center [420, 8] width 35 height 9
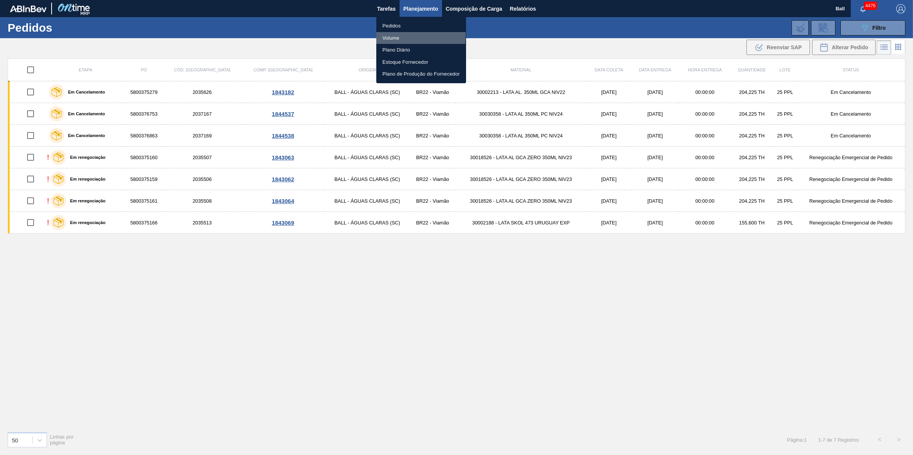
click at [389, 35] on li "Volume" at bounding box center [421, 38] width 90 height 12
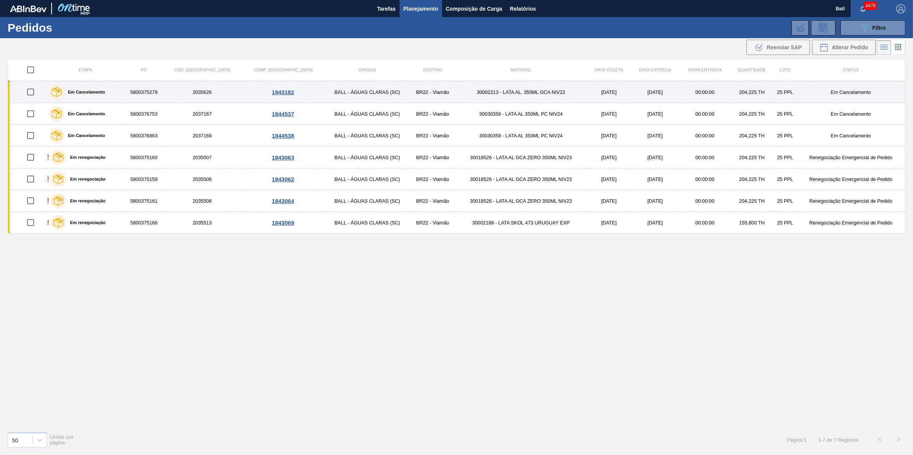
click at [116, 90] on div "Em Cancelamento" at bounding box center [85, 91] width 77 height 19
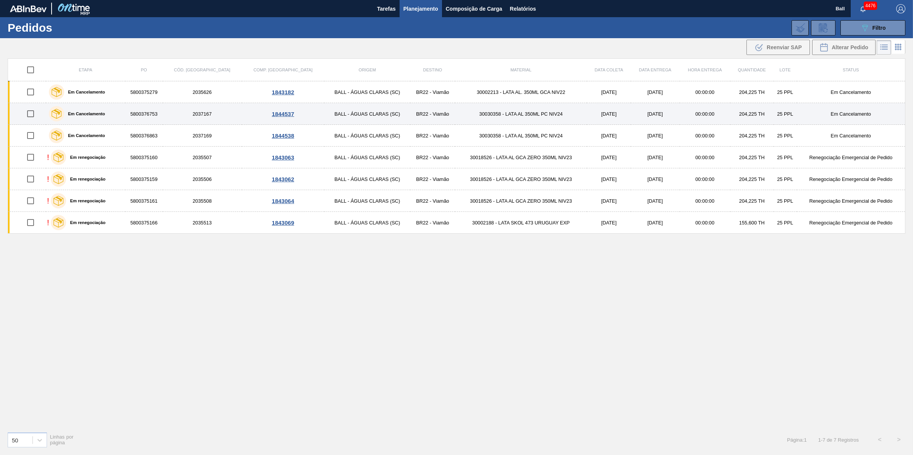
click at [116, 113] on div "Em Cancelamento" at bounding box center [85, 113] width 77 height 19
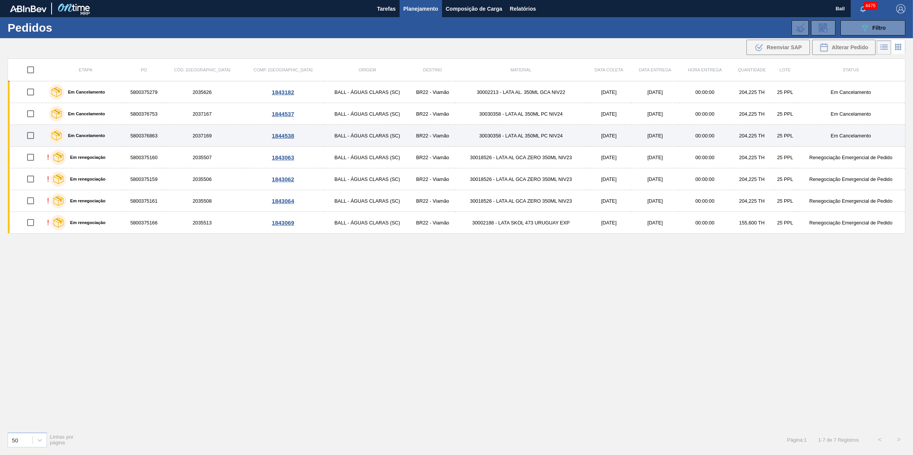
click at [117, 136] on div "Em Cancelamento" at bounding box center [85, 135] width 77 height 19
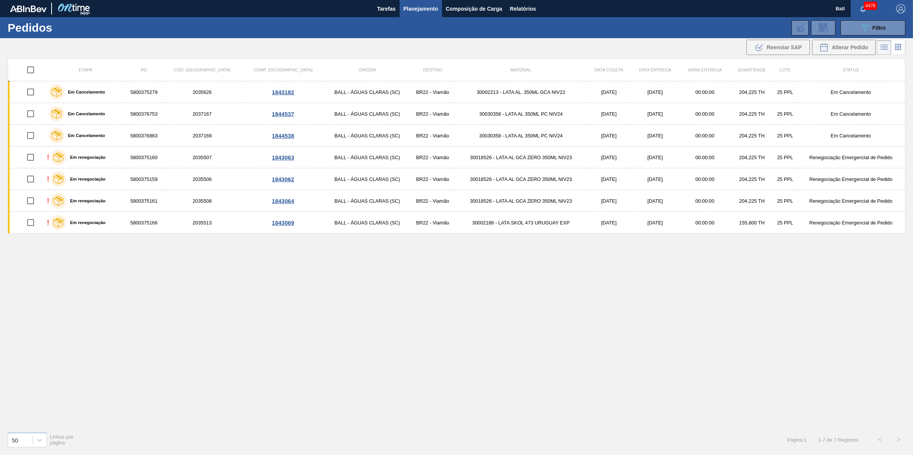
click at [434, 295] on div "Etapa PO Cód. Pedido Comp. Carga Origem Destino Material Data coleta Data entre…" at bounding box center [456, 241] width 897 height 367
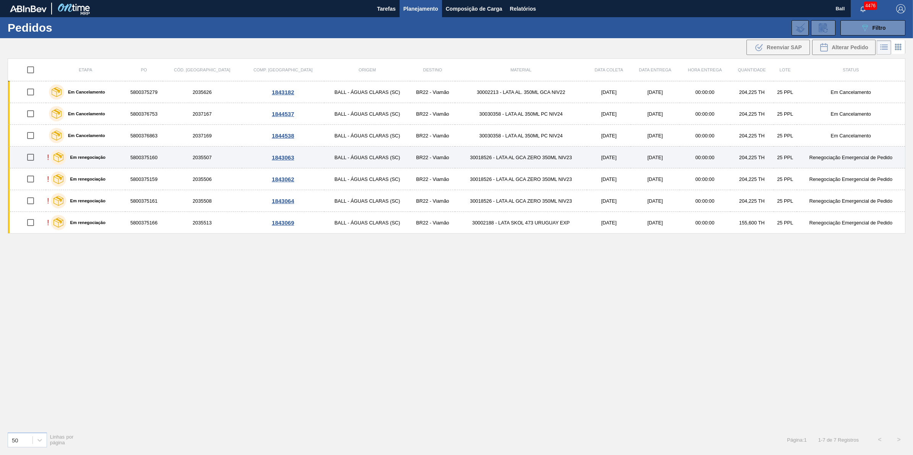
click at [551, 157] on td "30018526 - LATA AL GCA ZERO 350ML NIV23" at bounding box center [521, 158] width 132 height 22
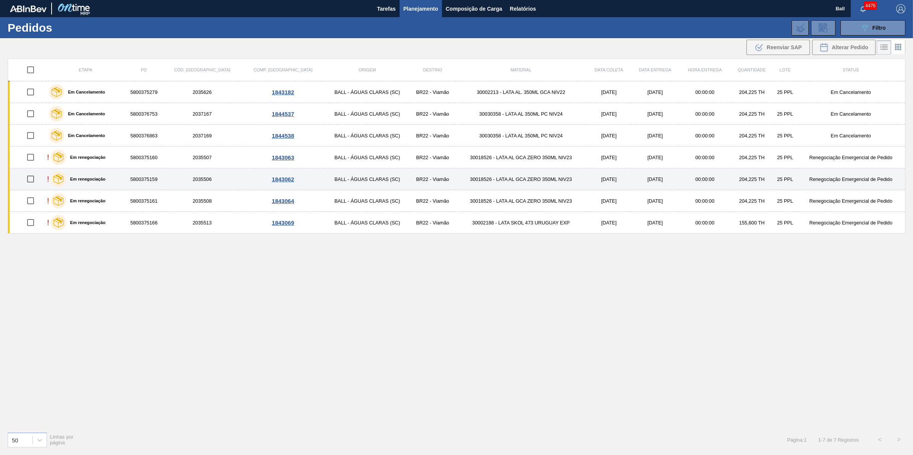
click at [552, 180] on td "30018526 - LATA AL GCA ZERO 350ML NIV23" at bounding box center [521, 179] width 132 height 22
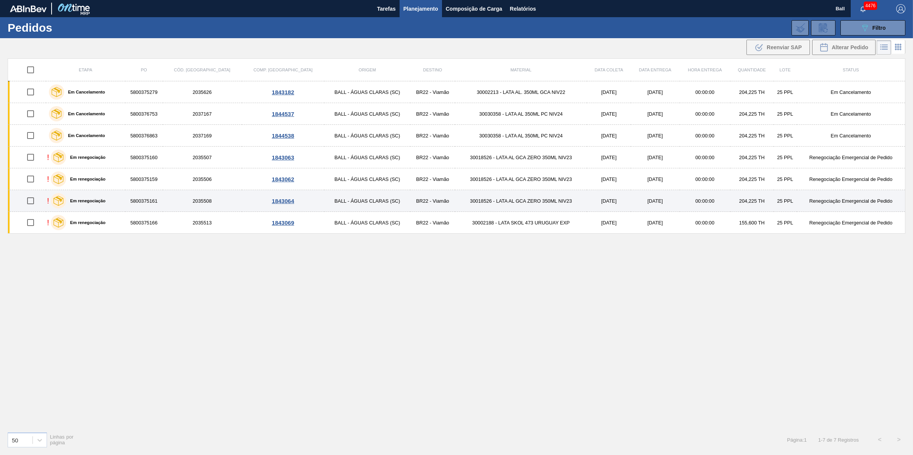
click at [552, 205] on td "30018526 - LATA AL GCA ZERO 350ML NIV23" at bounding box center [521, 201] width 132 height 22
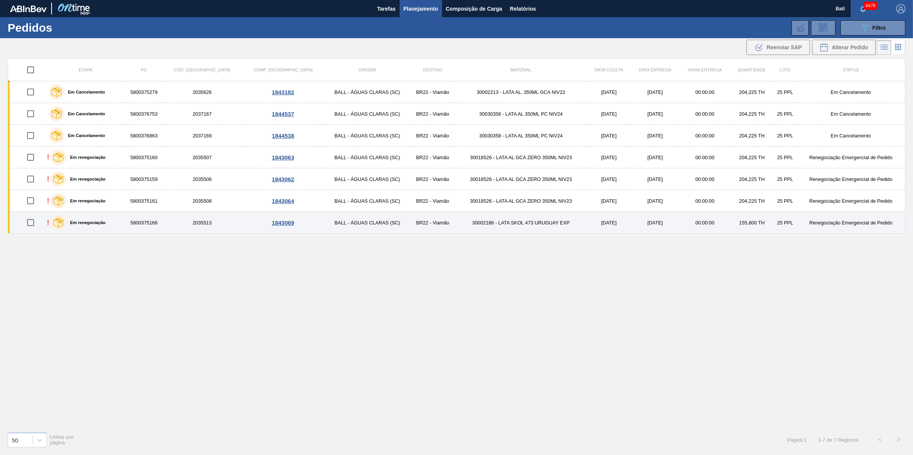
click at [551, 218] on td "30002188 - LATA SKOL 473 URUGUAY EXP" at bounding box center [521, 223] width 132 height 22
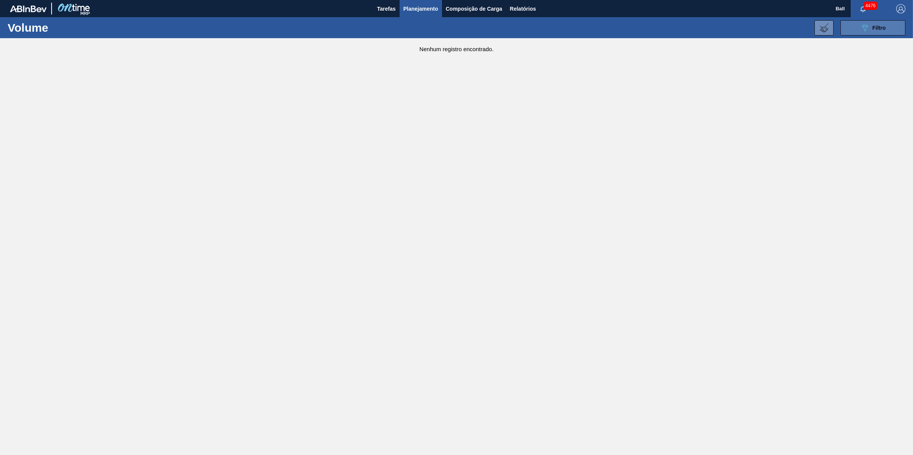
click at [869, 23] on div "089F7B8B-B2A5-4AFE-B5C0-19BA573D28AC Filtro" at bounding box center [873, 27] width 26 height 9
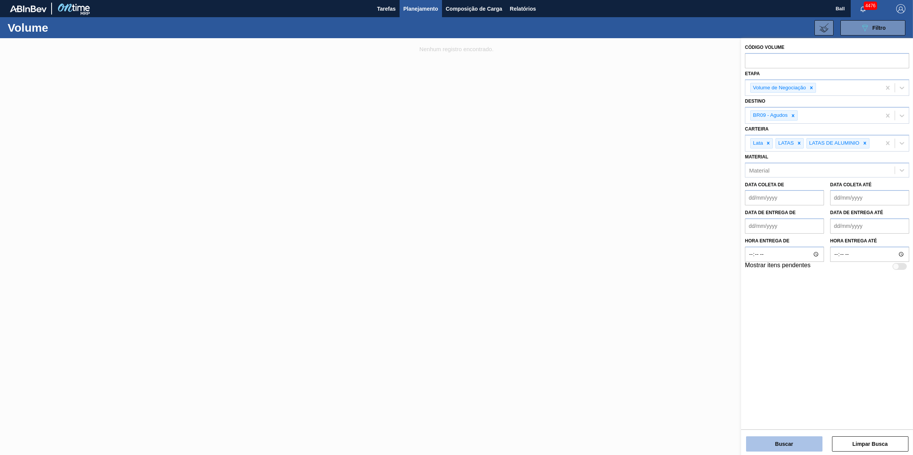
click at [800, 446] on button "Buscar" at bounding box center [784, 443] width 76 height 15
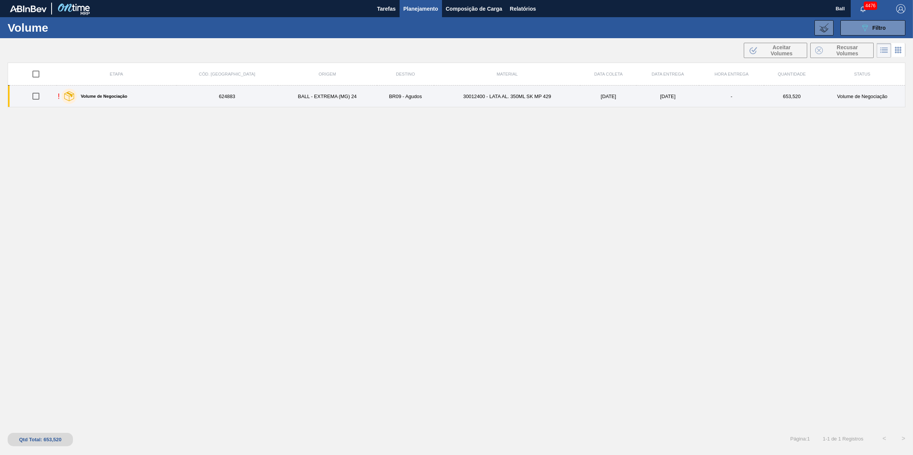
click at [323, 95] on td "BALL - EXTREMA (MG) 24" at bounding box center [327, 97] width 99 height 22
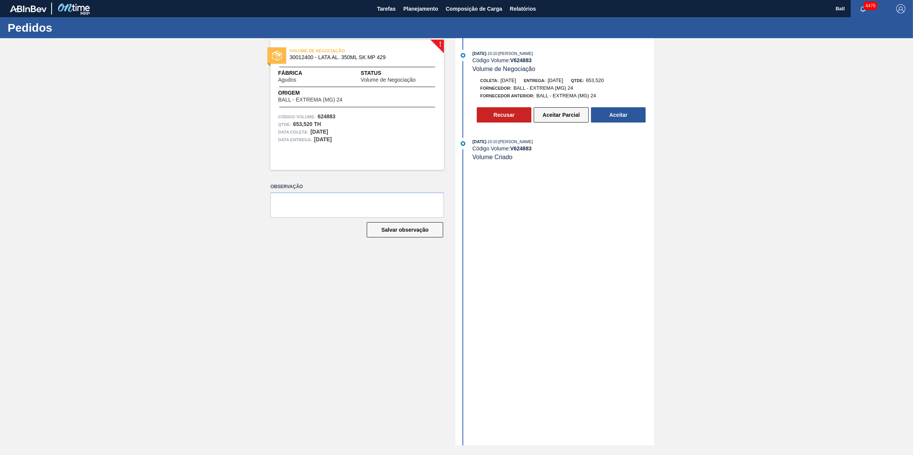
click at [539, 117] on button "Aceitar Parcial" at bounding box center [560, 114] width 55 height 15
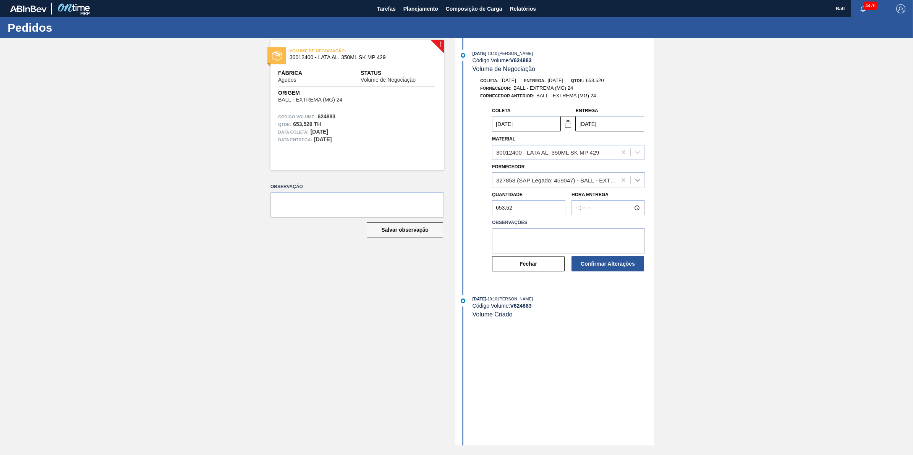
click at [636, 182] on icon at bounding box center [637, 180] width 5 height 3
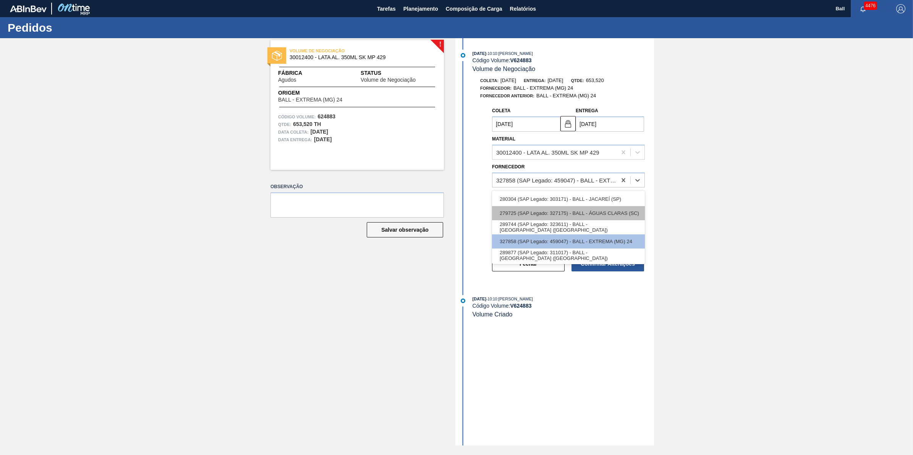
click at [617, 216] on div "279725 (SAP Legado: 327175) - BALL - ÁGUAS CLARAS (SC)" at bounding box center [568, 213] width 153 height 14
type input "[DATE]"
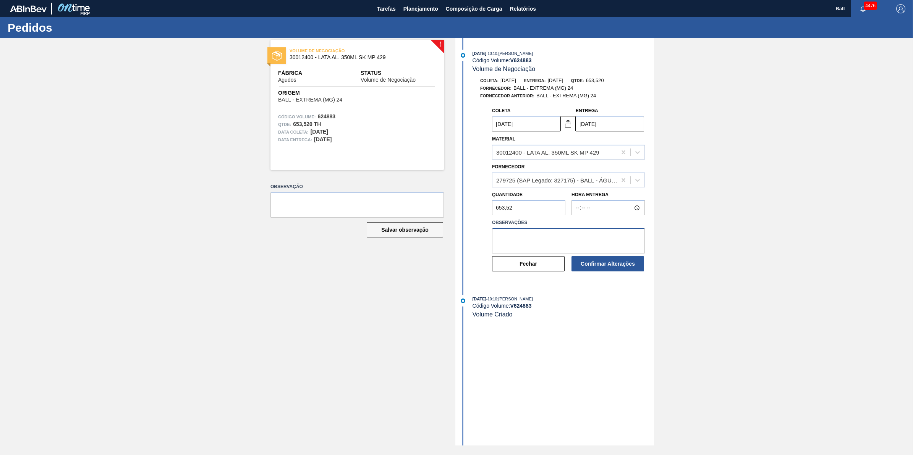
click at [580, 243] on textarea at bounding box center [568, 240] width 153 height 25
type textarea "OK por BRAC custo ambev fora do sla"
click at [622, 266] on button "Confirmar Alterações" at bounding box center [607, 263] width 73 height 15
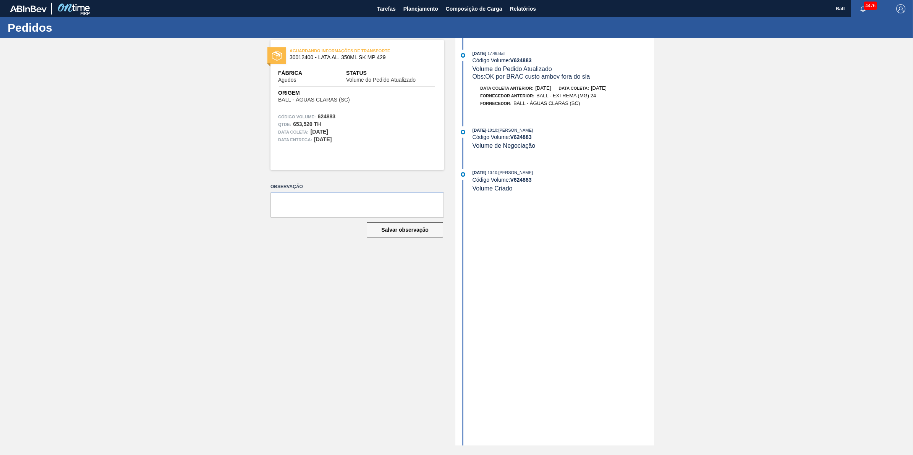
click at [495, 56] on div "[DATE] 17:46 : Ball" at bounding box center [562, 54] width 181 height 8
drag, startPoint x: 495, startPoint y: 56, endPoint x: 497, endPoint y: 63, distance: 7.1
click at [497, 63] on div "Código Volume: V 624883" at bounding box center [562, 60] width 181 height 6
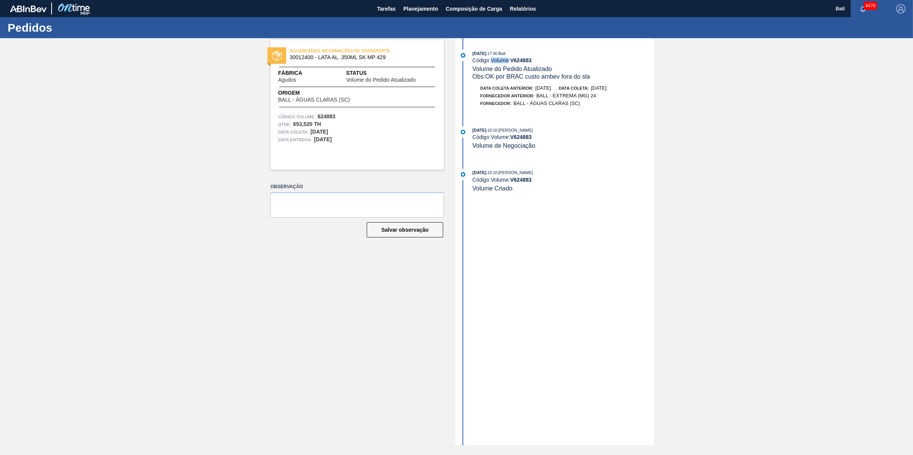
click at [497, 63] on div "Código Volume: V 624883" at bounding box center [562, 60] width 181 height 6
copy div "Código Volume: V 624883"
click at [590, 255] on div "[DATE] 17:46 : Ball Código Volume: V 624883 Volume do Pedido Atualizado Obs: OK…" at bounding box center [555, 241] width 197 height 407
drag, startPoint x: 536, startPoint y: 64, endPoint x: 511, endPoint y: 64, distance: 24.8
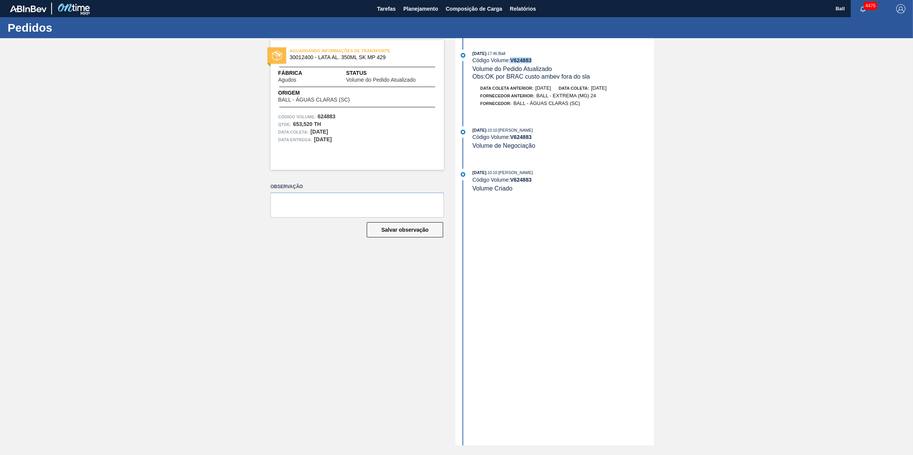
click at [511, 64] on div "[DATE] 17:46 : Ball Código Volume: V 624883 Volume do Pedido Atualizado Obs: OK…" at bounding box center [562, 65] width 181 height 31
copy strong "V 624883"
drag, startPoint x: 837, startPoint y: 196, endPoint x: 741, endPoint y: 192, distance: 95.9
click at [837, 196] on div "AGUARDANDO INFORMAÇÕES DE TRANSPORTE 30012400 - LATA AL. 350ML SK MP 429 Fábric…" at bounding box center [456, 241] width 913 height 407
click at [417, 8] on span "Planejamento" at bounding box center [420, 8] width 35 height 9
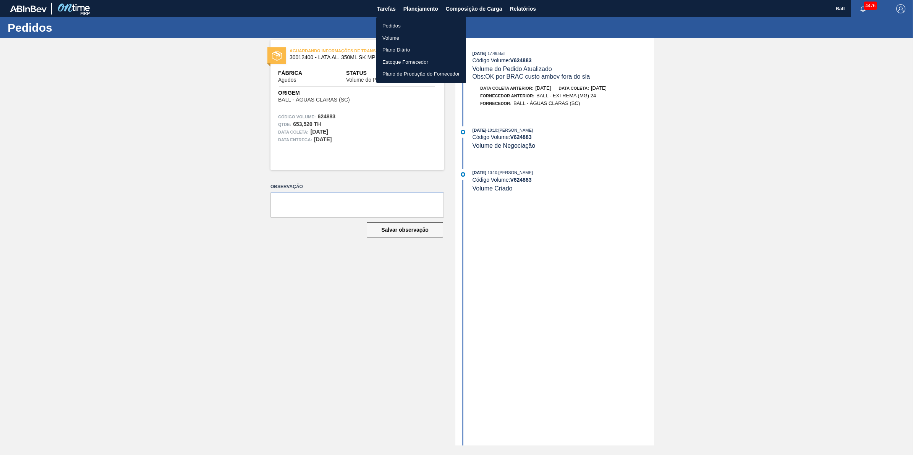
click at [396, 37] on li "Volume" at bounding box center [421, 38] width 90 height 12
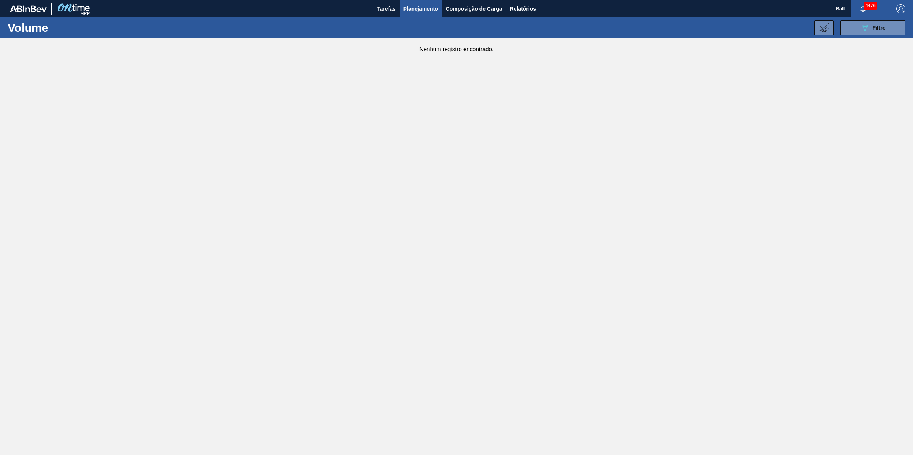
click at [876, 36] on div "089F7B8B-B2A5-4AFE-B5C0-19BA573D28AC Filtro Código Volume Etapa Volume de Negoc…" at bounding box center [517, 27] width 783 height 23
click at [874, 31] on div "089F7B8B-B2A5-4AFE-B5C0-19BA573D28AC Filtro" at bounding box center [873, 27] width 26 height 9
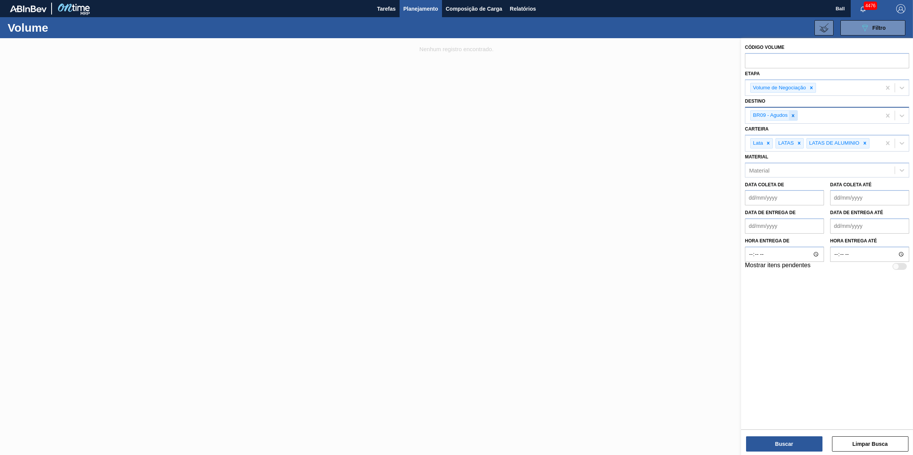
click at [792, 115] on icon at bounding box center [793, 115] width 3 height 3
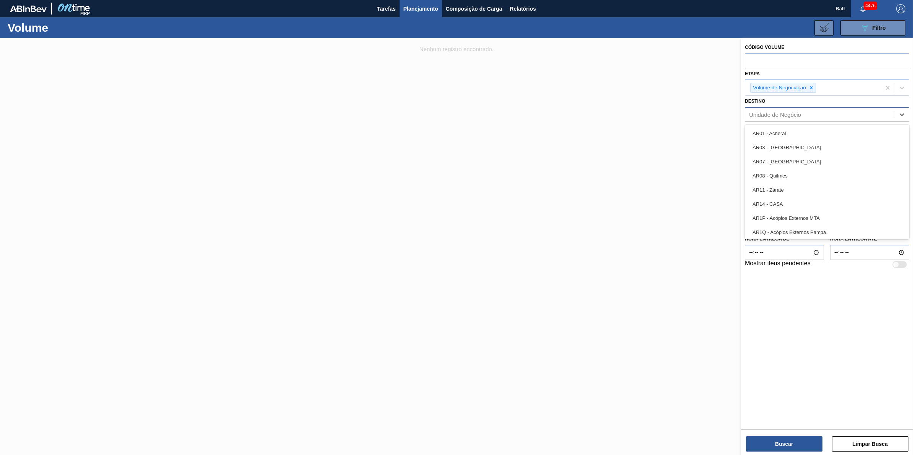
click at [800, 117] on div "Unidade de Negócio" at bounding box center [775, 114] width 52 height 6
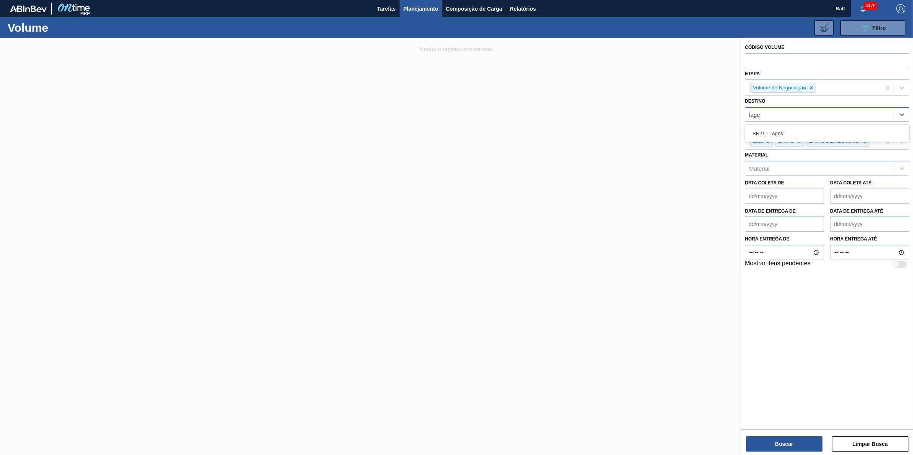
type input "lages"
type input "b"
type input "viam"
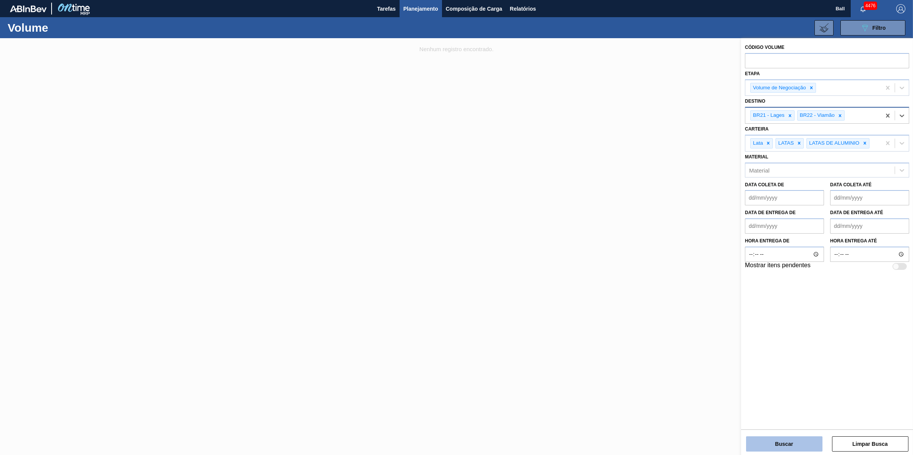
click at [790, 440] on button "Buscar" at bounding box center [784, 443] width 76 height 15
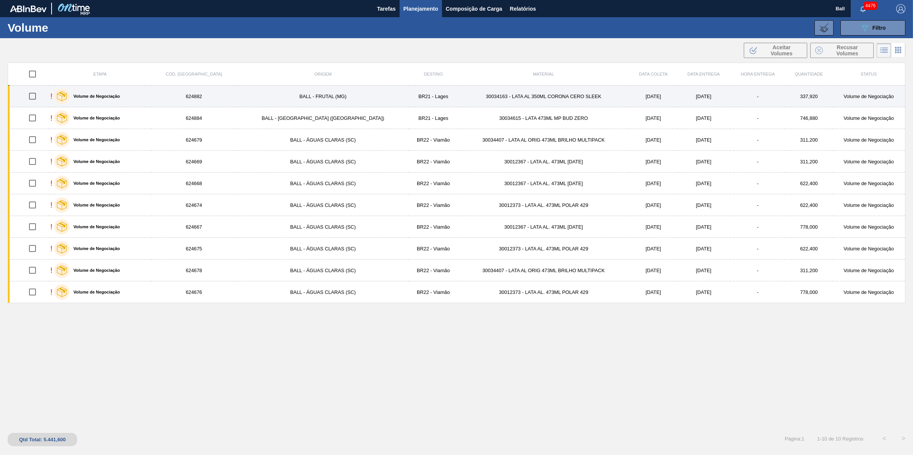
click at [172, 95] on td "624882" at bounding box center [194, 97] width 86 height 22
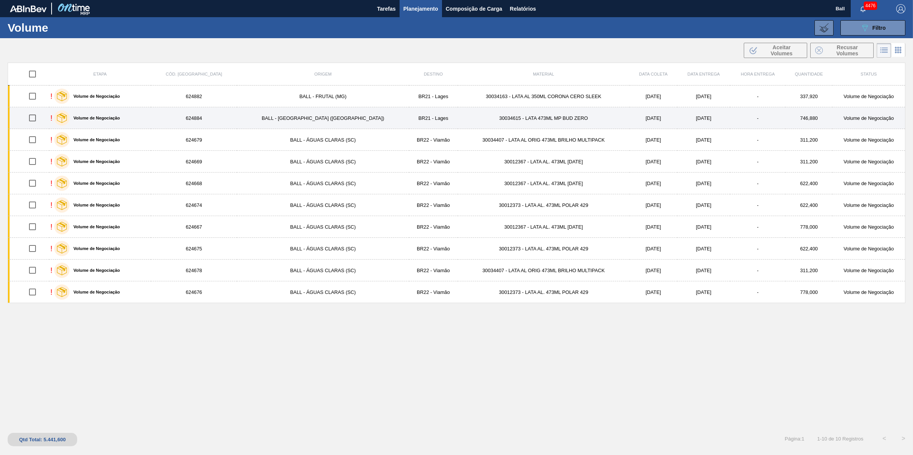
click at [150, 113] on div "! Volume de Negociação" at bounding box center [99, 117] width 99 height 19
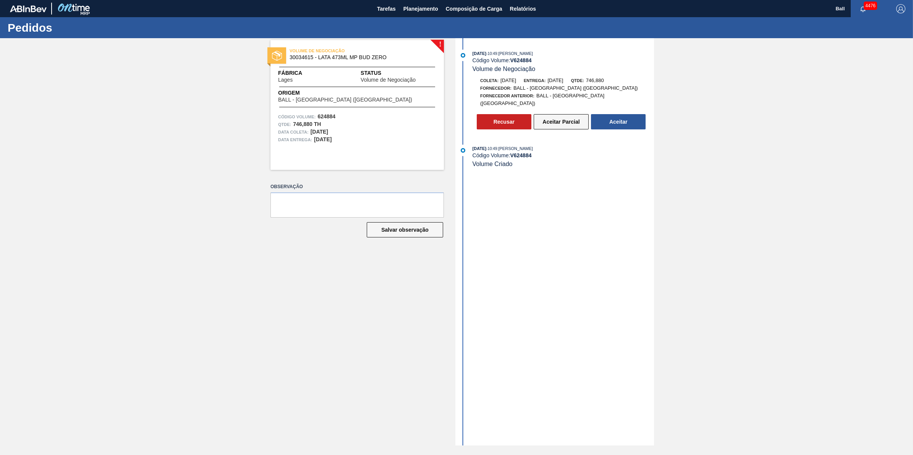
click at [565, 115] on button "Aceitar Parcial" at bounding box center [560, 121] width 55 height 15
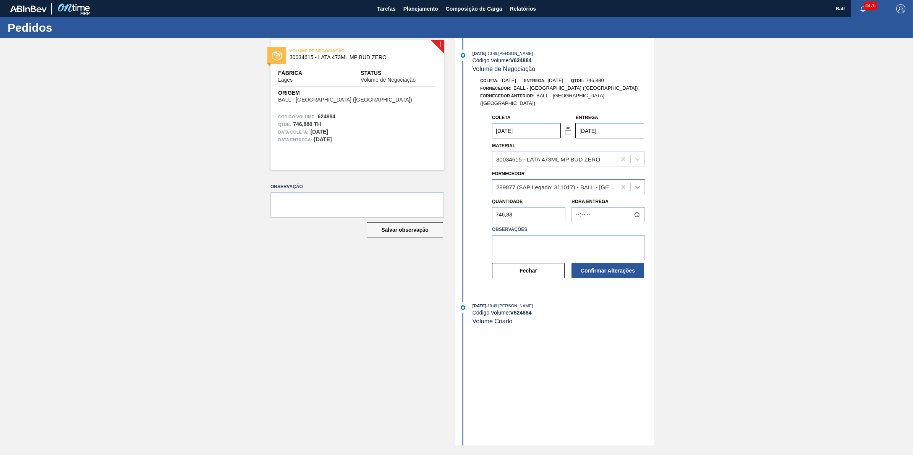
click at [633, 183] on icon at bounding box center [637, 187] width 8 height 8
click at [637, 184] on icon at bounding box center [637, 187] width 8 height 8
click at [638, 186] on icon at bounding box center [637, 187] width 5 height 3
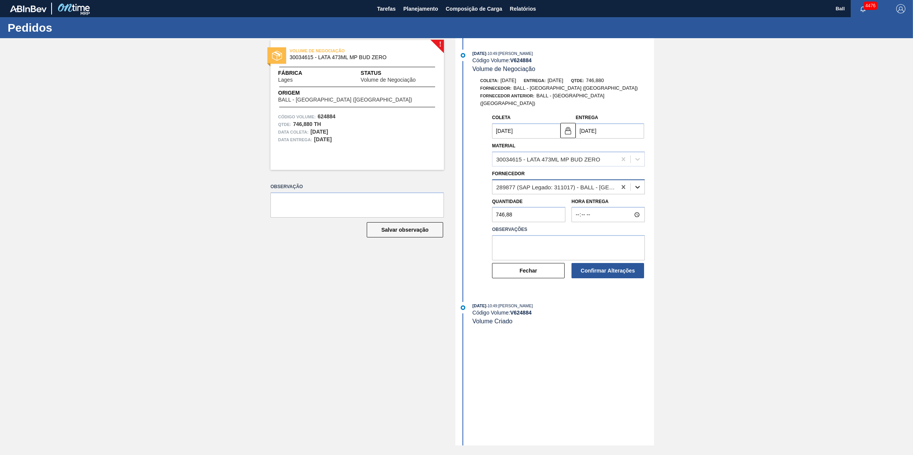
click at [638, 186] on icon at bounding box center [637, 187] width 5 height 3
click at [501, 242] on textarea at bounding box center [568, 247] width 153 height 25
type textarea "sEM ESTOQUE LIVRE, VOLUME ALOCADO POR BRPD AJUSTAR CONTRATO"
click at [634, 268] on button "Confirmar Alterações" at bounding box center [607, 270] width 73 height 15
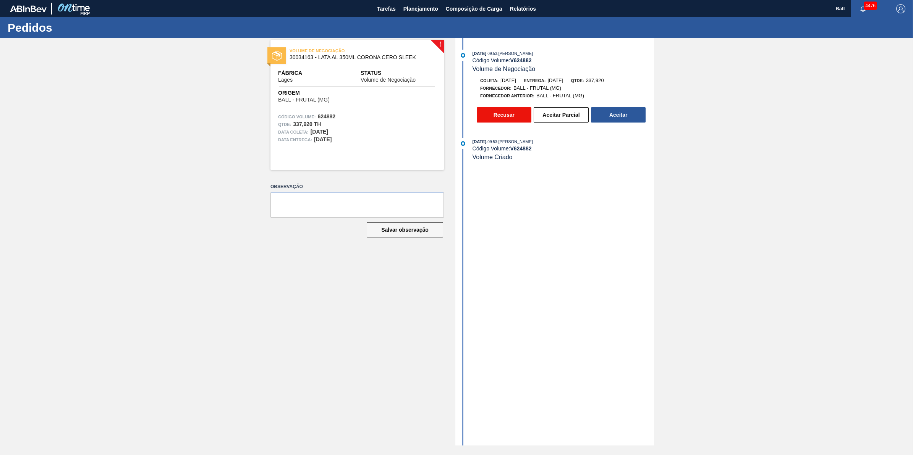
click at [508, 117] on button "Recusar" at bounding box center [504, 114] width 55 height 15
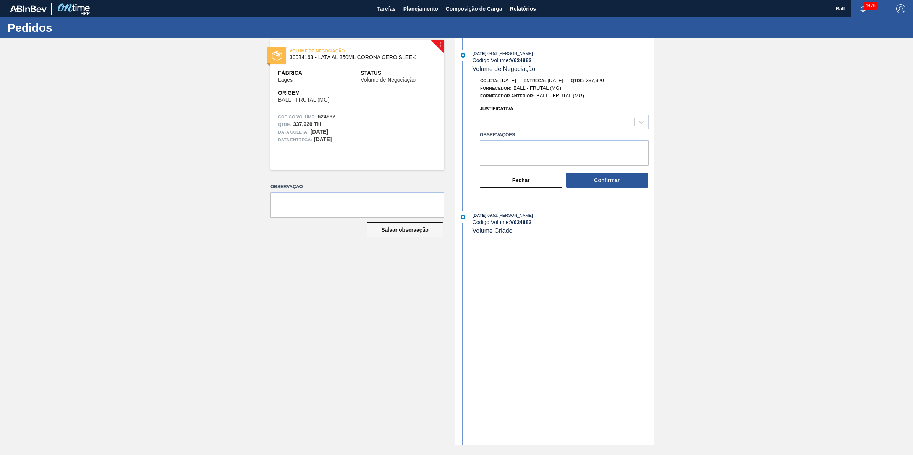
click at [550, 119] on div at bounding box center [557, 122] width 154 height 11
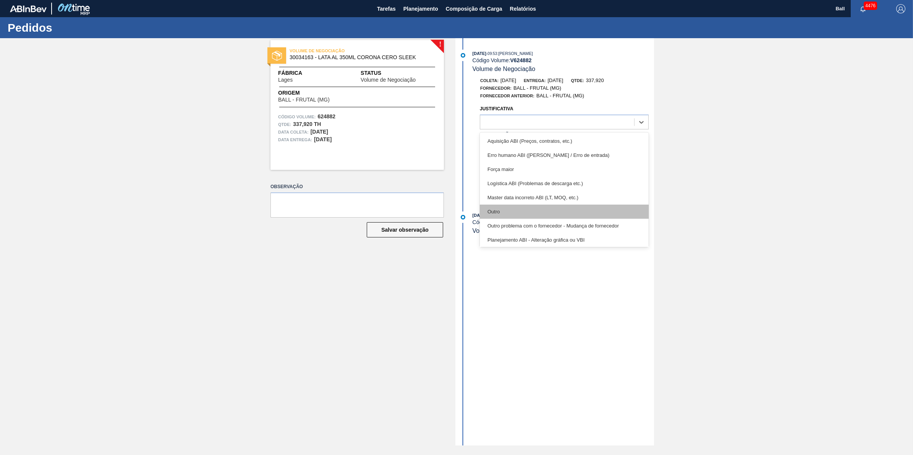
click at [541, 215] on div "Outro" at bounding box center [564, 212] width 169 height 14
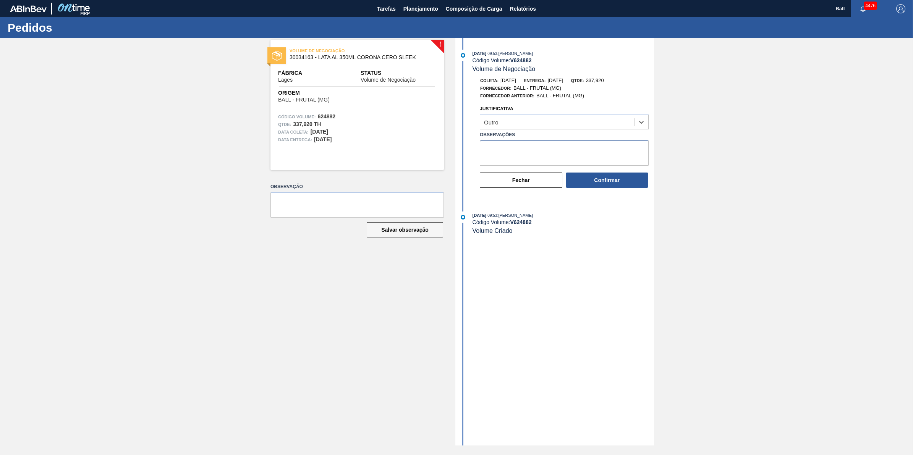
click at [563, 157] on textarea "Observações" at bounding box center [564, 153] width 169 height 25
type textarea "Fora do SLA, sem estoque livre"
click at [589, 150] on textarea "Fora do SLA, sem estoque livre" at bounding box center [564, 153] width 169 height 25
type textarea "Fora do SLA, sem estoque livre, avaliar puxada conforme estoque"
click at [630, 176] on button "Confirmar" at bounding box center [607, 180] width 82 height 15
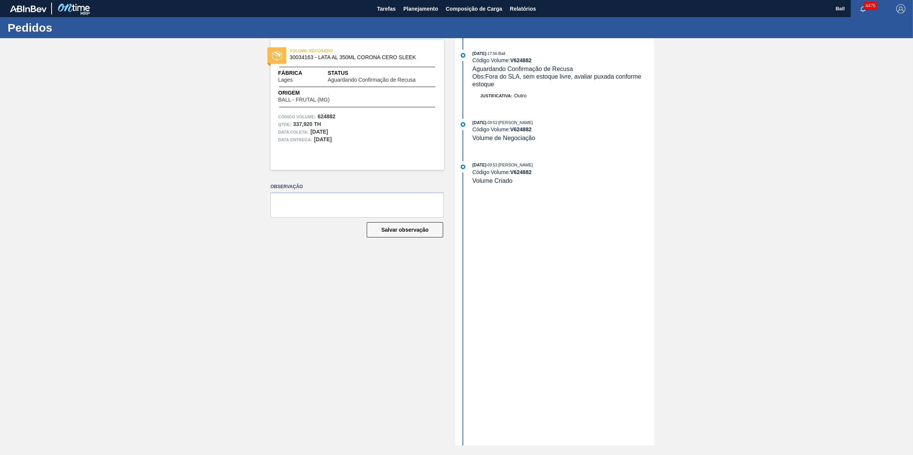
click at [596, 249] on div "25/09/2025 - 17:56 : Ball Código Volume: V 624882 Aguardando Confirmação de Rec…" at bounding box center [555, 241] width 197 height 407
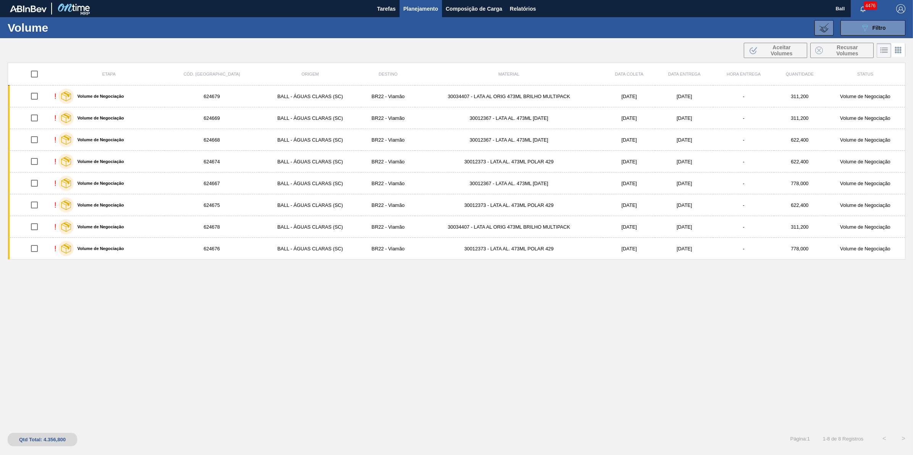
click at [348, 409] on div "Etapa Cód. Pedido Origem Destino Material Data coleta Data entrega Hora Entrega…" at bounding box center [456, 244] width 897 height 363
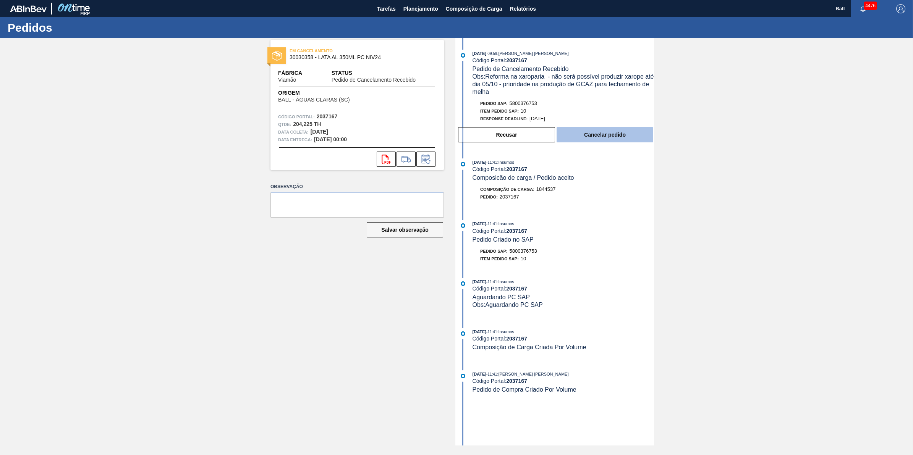
click at [600, 138] on button "Cancelar pedido" at bounding box center [604, 134] width 97 height 15
click at [611, 141] on button "Cancelar pedido" at bounding box center [604, 134] width 97 height 15
click at [624, 138] on button "Cancelar pedido" at bounding box center [604, 134] width 97 height 15
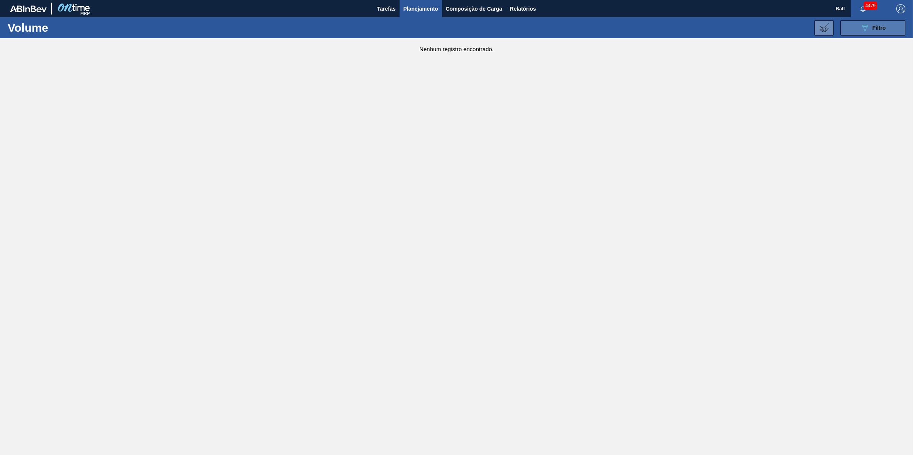
click at [874, 29] on span "Filtro" at bounding box center [878, 28] width 13 height 6
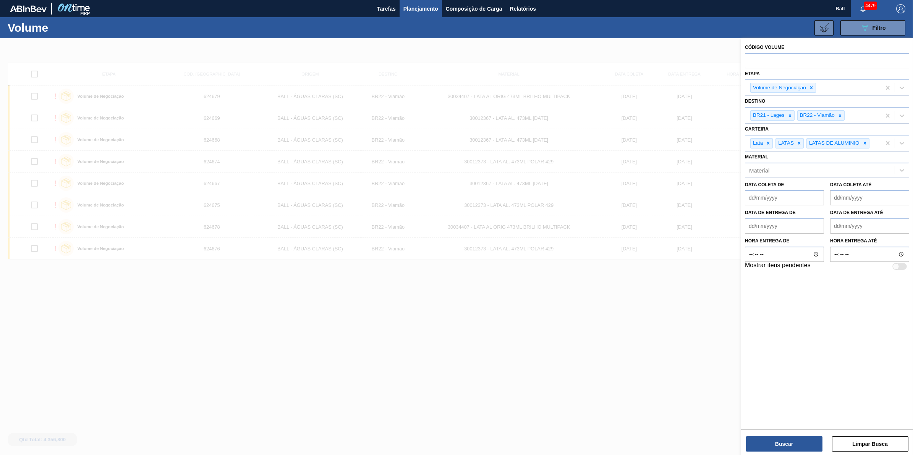
click at [509, 372] on div at bounding box center [456, 265] width 913 height 455
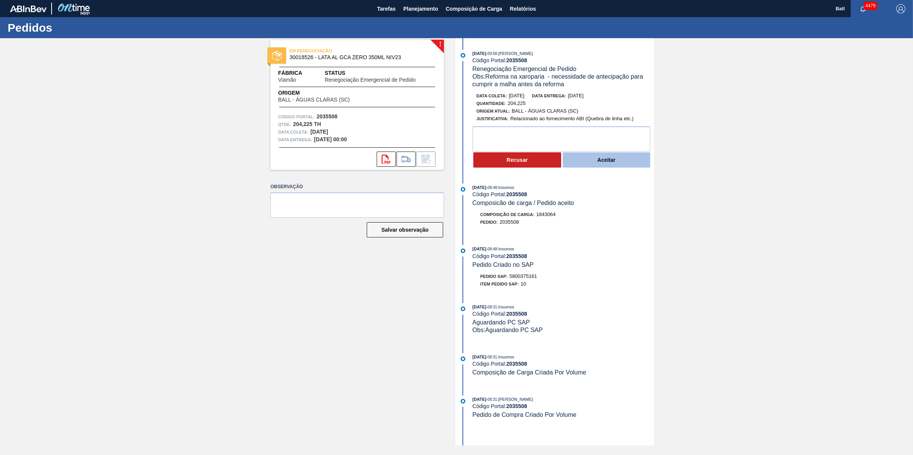
click at [611, 163] on button "Aceitar" at bounding box center [606, 159] width 88 height 15
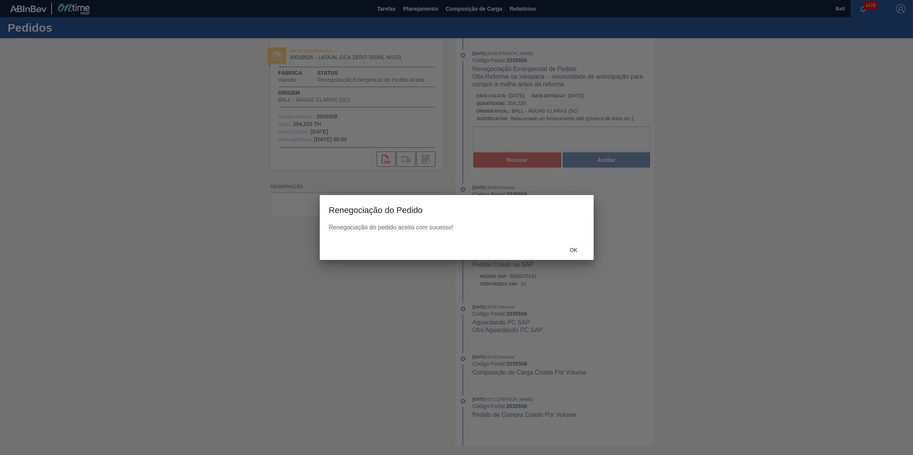
click at [576, 207] on div "22/09/2025 - 08:48 : Insumos Código Portal: 2035508 Composicão de carga / Pedid…" at bounding box center [562, 195] width 181 height 23
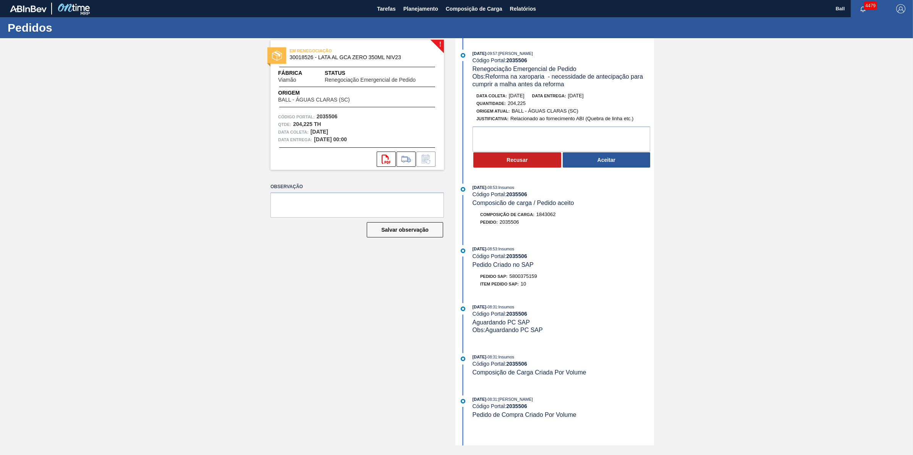
click at [818, 223] on div "! EM RENEGOCIAÇÃO 30018526 - LATA AL GCA ZERO 350ML NIV23 Fábrica Viamão Status…" at bounding box center [456, 241] width 913 height 407
click at [606, 138] on textarea at bounding box center [561, 138] width 178 height 25
click at [628, 165] on button "Aceitar" at bounding box center [606, 159] width 88 height 15
click at [871, 251] on div "! EM RENEGOCIAÇÃO 30018526 - LATA AL GCA ZERO 350ML NIV23 Fábrica Viamão Status…" at bounding box center [456, 241] width 913 height 407
drag, startPoint x: 539, startPoint y: 282, endPoint x: 511, endPoint y: 282, distance: 27.9
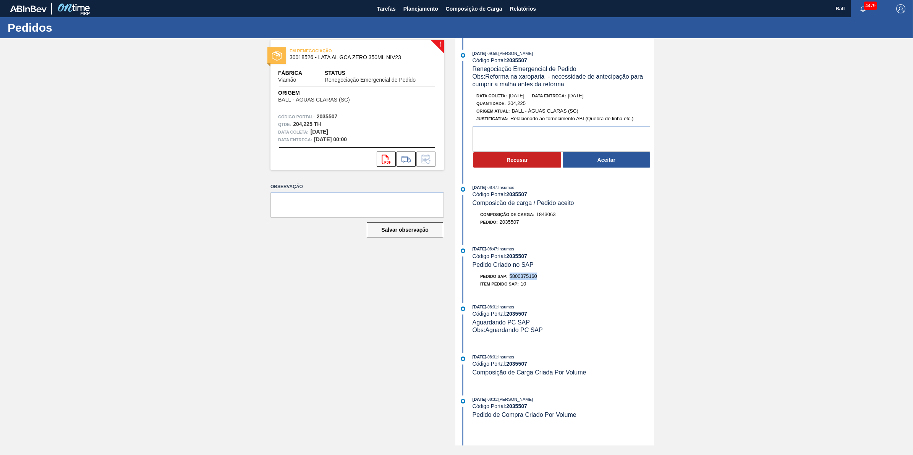
click at [511, 280] on div "Pedido SAP: 5800375160" at bounding box center [562, 277] width 181 height 8
copy span "5800375160"
click at [631, 168] on button "Aceitar" at bounding box center [606, 159] width 88 height 15
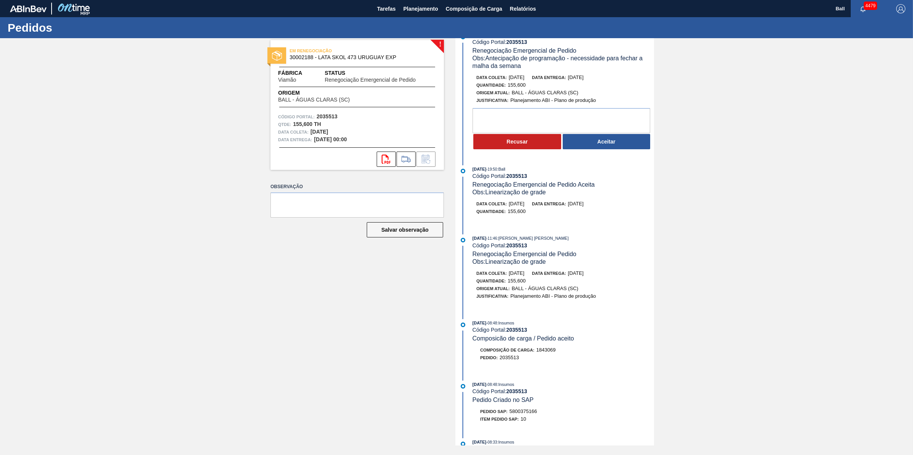
scroll to position [48, 0]
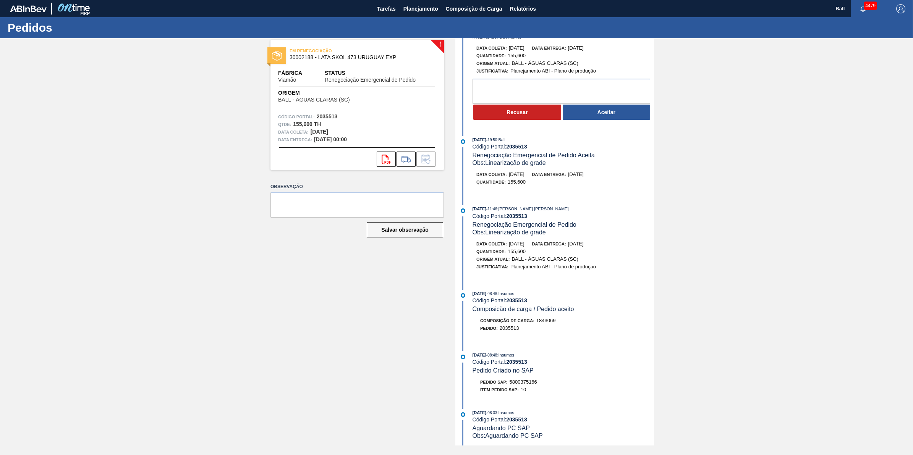
click at [520, 385] on span "5800375166" at bounding box center [522, 382] width 27 height 6
copy span "5800375166"
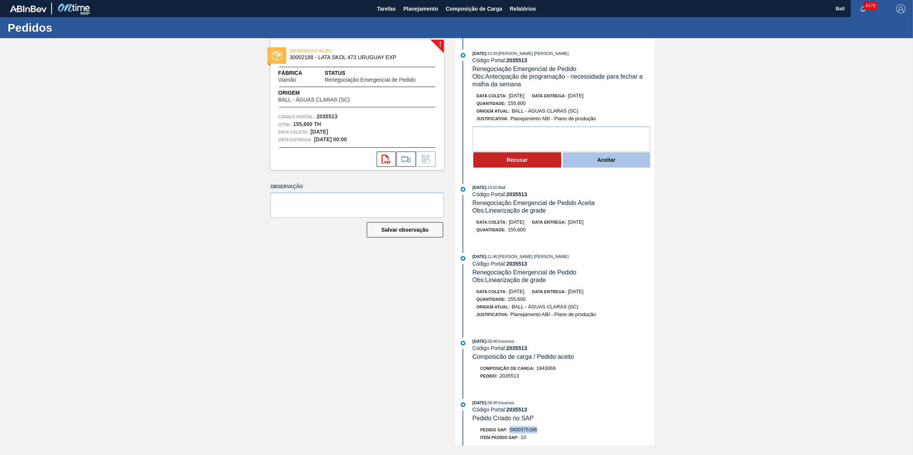
click at [615, 159] on button "Aceitar" at bounding box center [606, 159] width 88 height 15
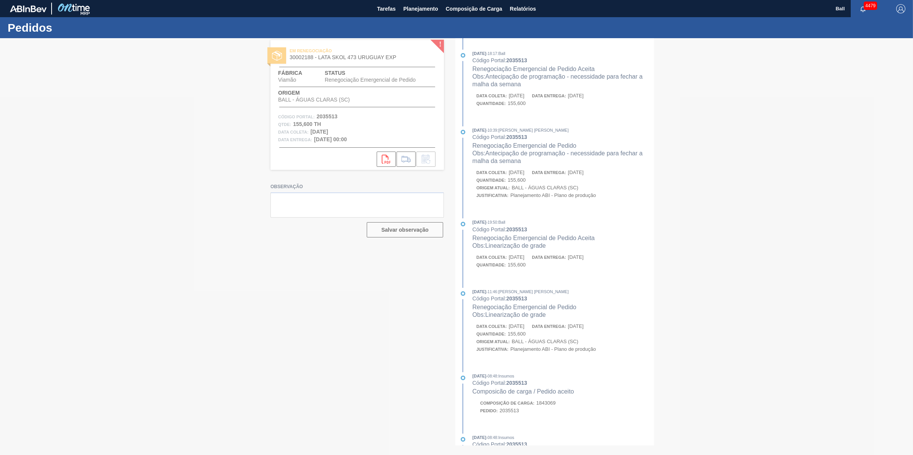
click at [582, 253] on div at bounding box center [456, 246] width 913 height 417
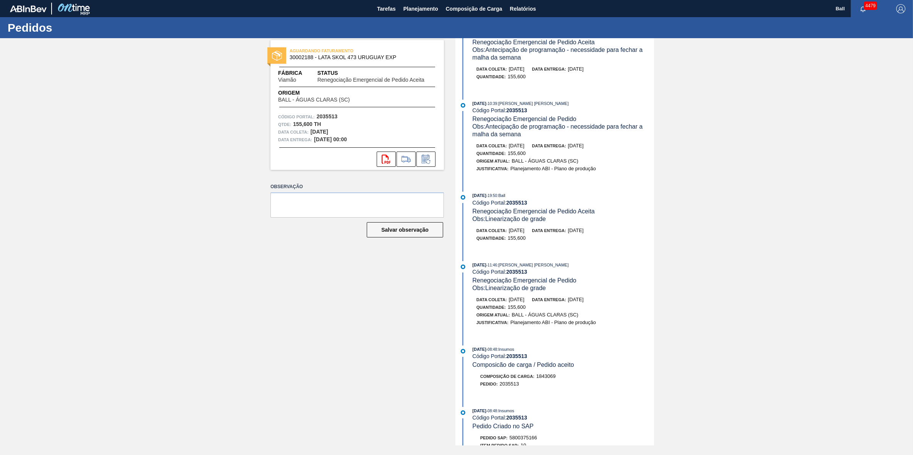
scroll to position [48, 0]
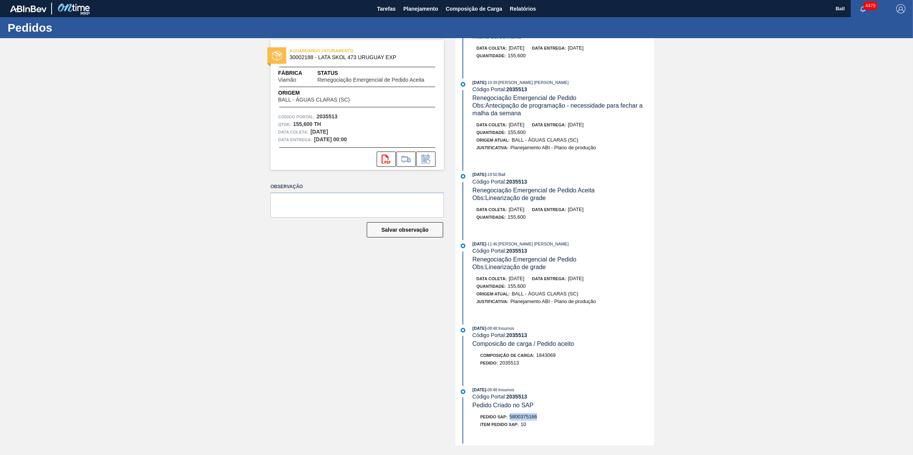
drag, startPoint x: 512, startPoint y: 425, endPoint x: 544, endPoint y: 425, distance: 32.8
click at [544, 421] on div "Pedido SAP: 5800375166" at bounding box center [562, 417] width 181 height 8
copy span "5800375166"
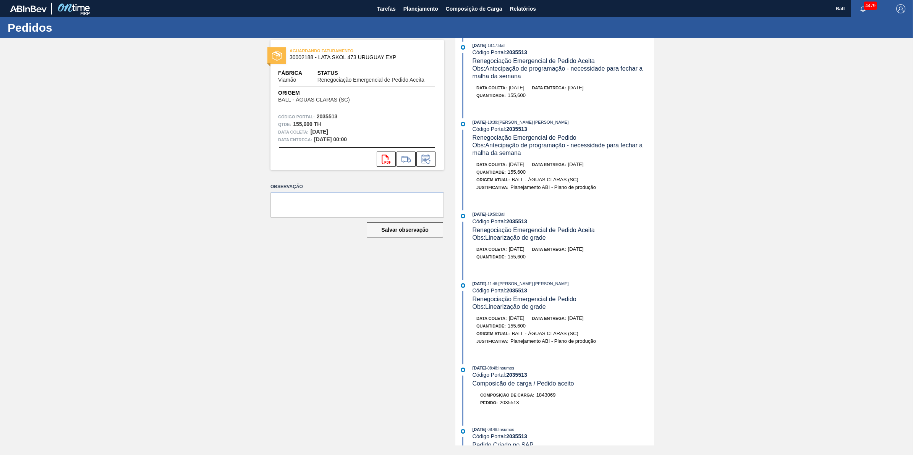
scroll to position [0, 0]
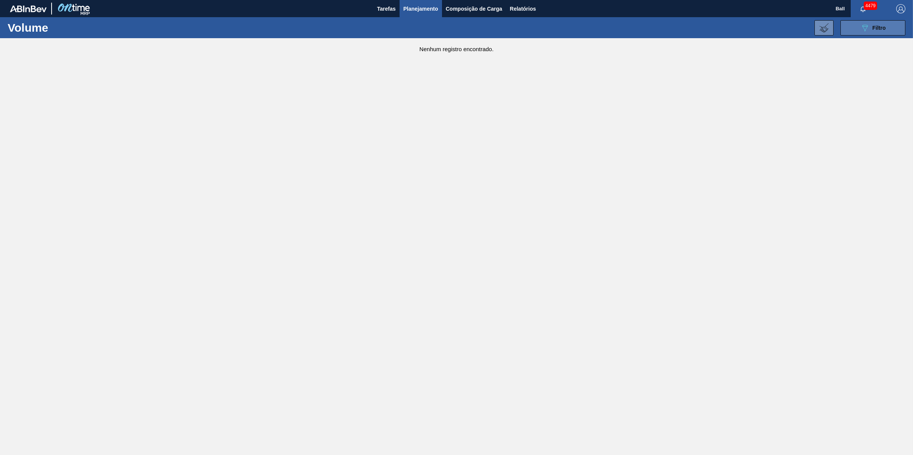
click at [890, 26] on button "089F7B8B-B2A5-4AFE-B5C0-19BA573D28AC Filtro" at bounding box center [872, 27] width 65 height 15
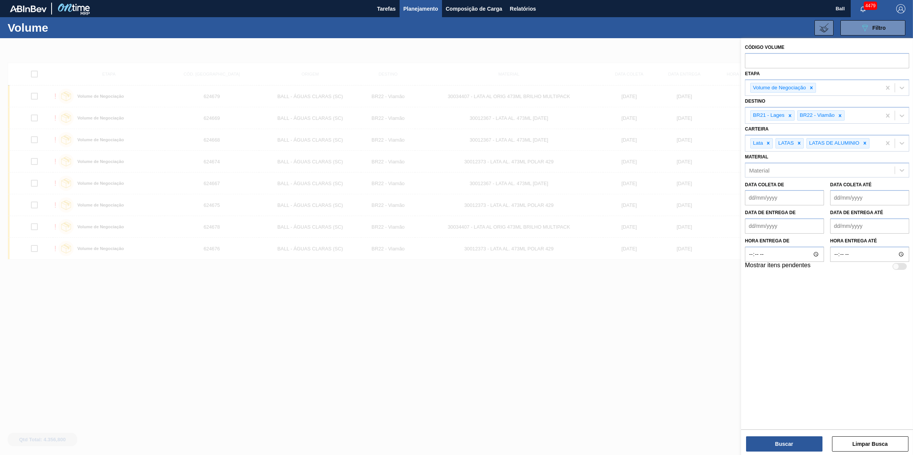
click at [577, 312] on div at bounding box center [456, 265] width 913 height 455
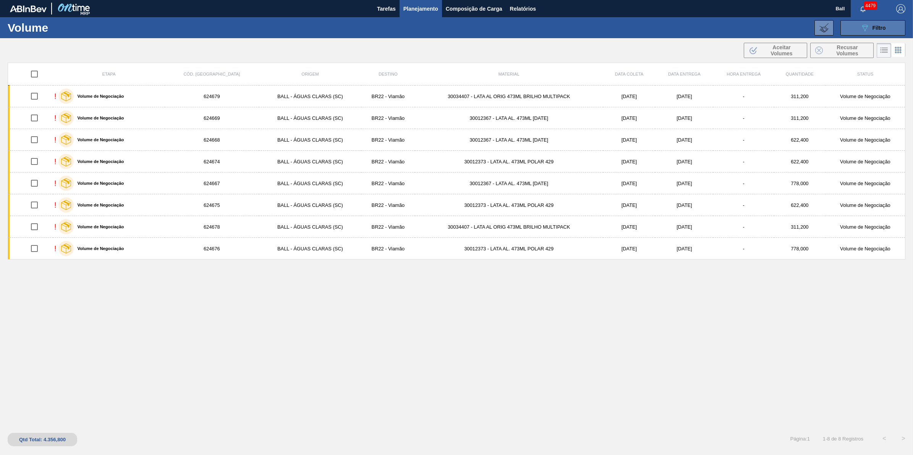
click at [874, 22] on button "089F7B8B-B2A5-4AFE-B5C0-19BA573D28AC Filtro" at bounding box center [872, 27] width 65 height 15
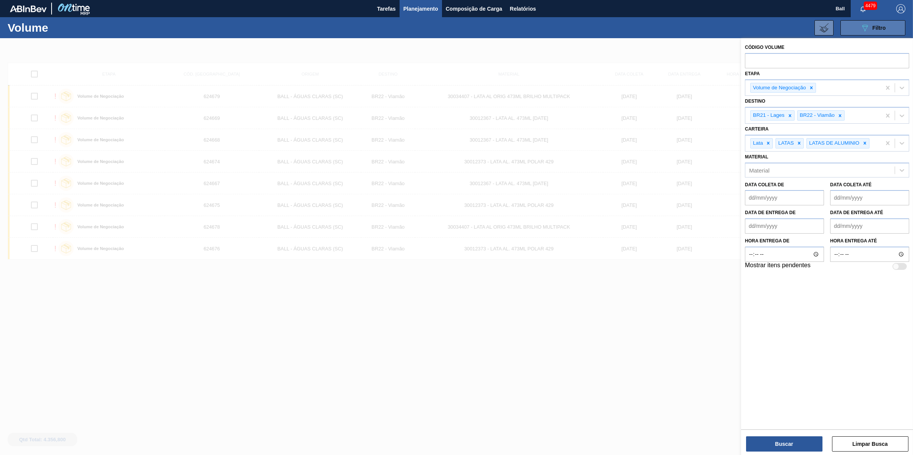
click at [874, 22] on button "089F7B8B-B2A5-4AFE-B5C0-19BA573D28AC Filtro" at bounding box center [872, 27] width 65 height 15
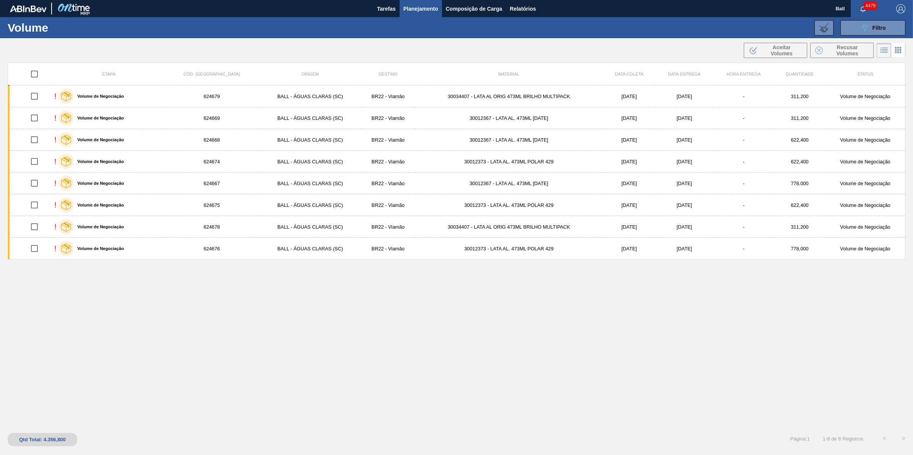
click at [34, 71] on input "checkbox" at bounding box center [34, 74] width 16 height 16
checkbox input "true"
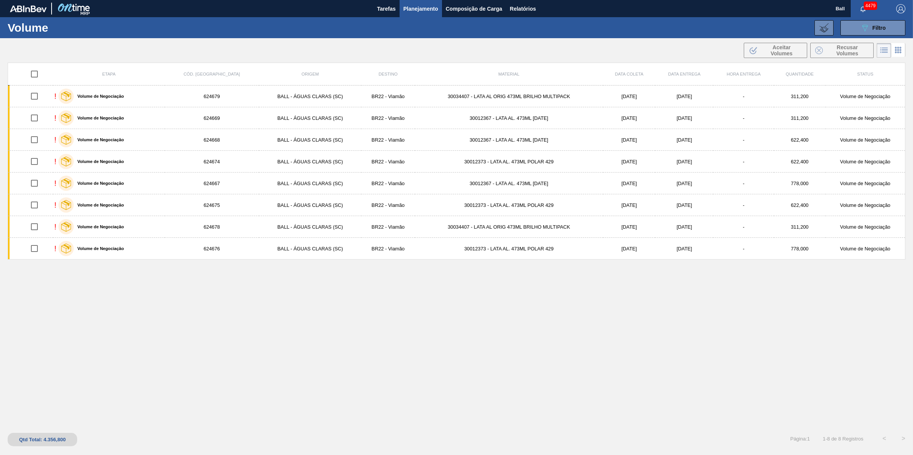
checkbox input "true"
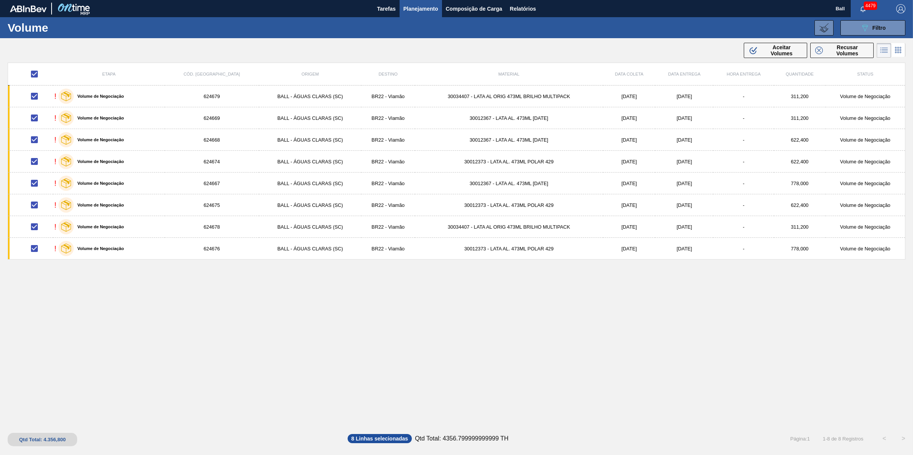
click at [37, 74] on input "checkbox" at bounding box center [34, 74] width 16 height 16
checkbox input "false"
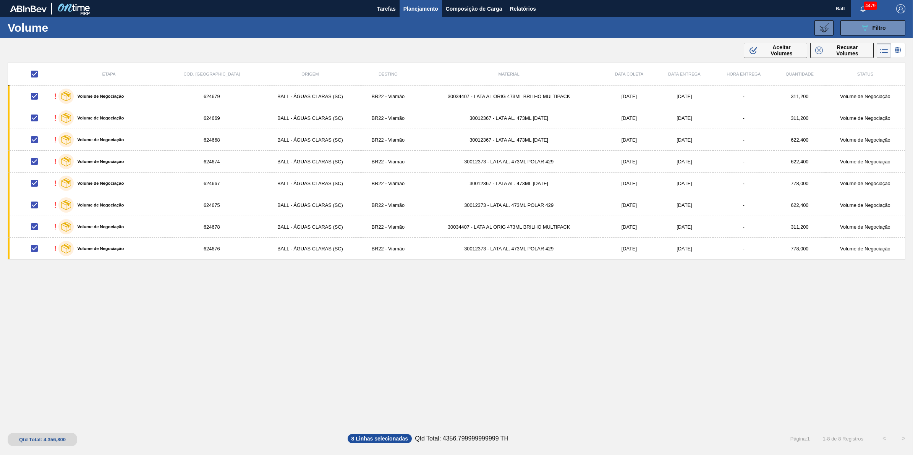
checkbox input "false"
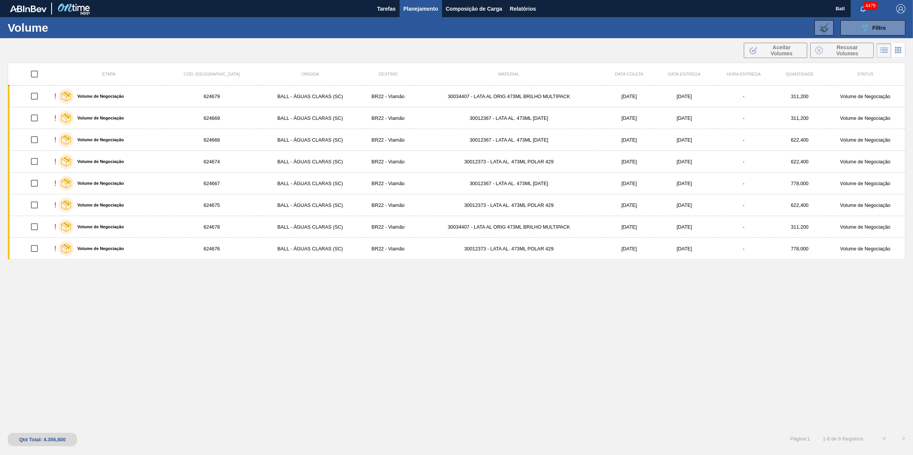
click at [37, 76] on input "checkbox" at bounding box center [34, 74] width 16 height 16
checkbox input "true"
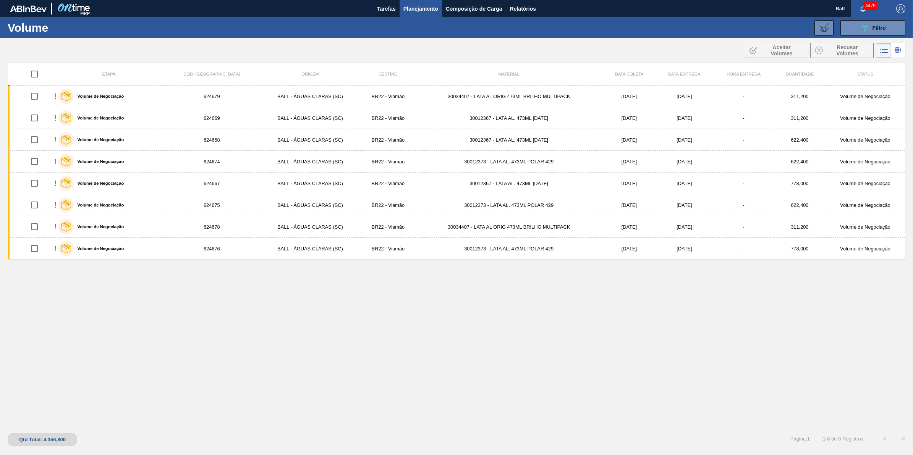
checkbox input "true"
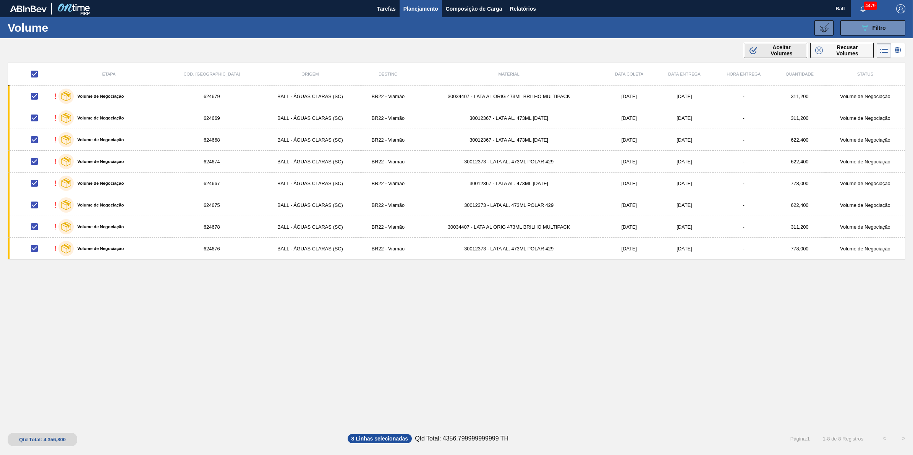
click at [788, 50] on span "Aceitar Volumes" at bounding box center [781, 50] width 41 height 12
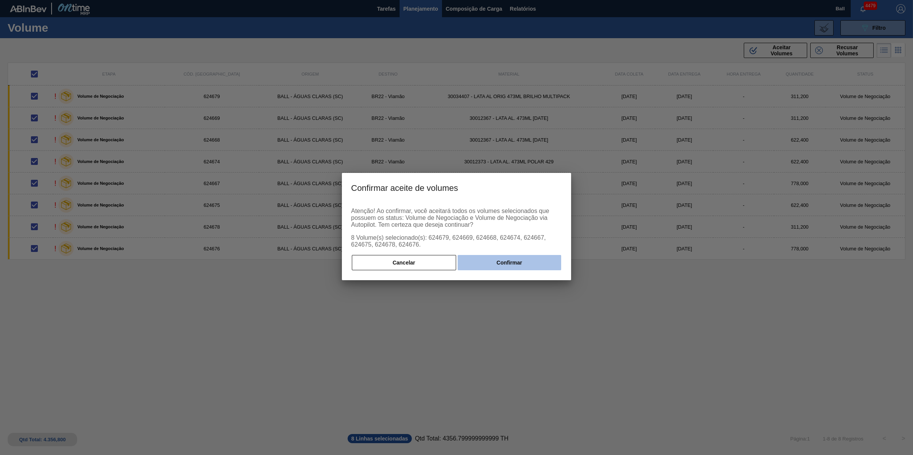
click at [499, 266] on button "Confirmar" at bounding box center [508, 262] width 103 height 15
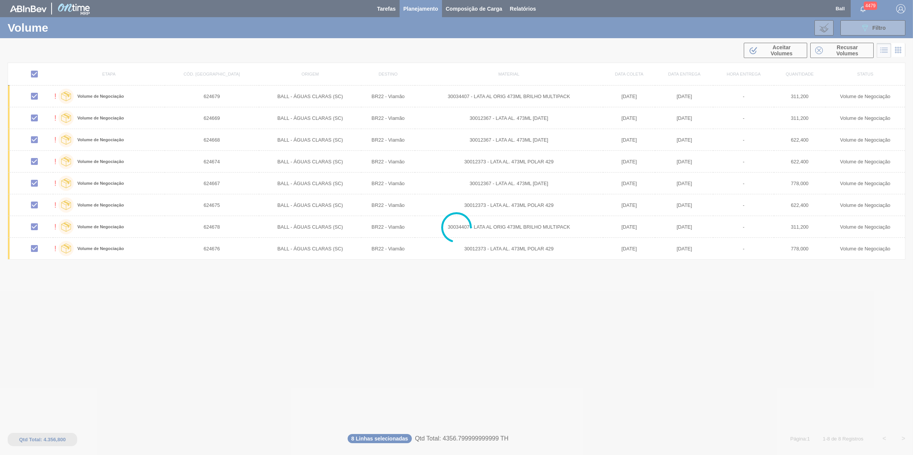
checkbox input "false"
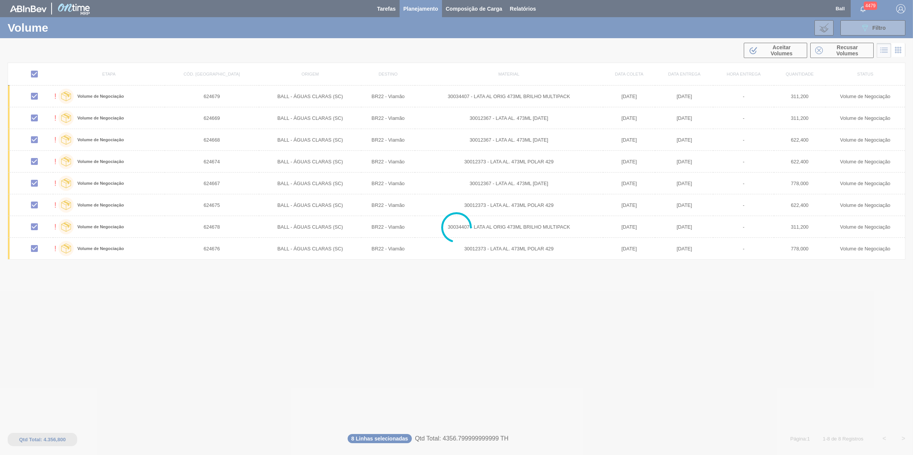
checkbox input "false"
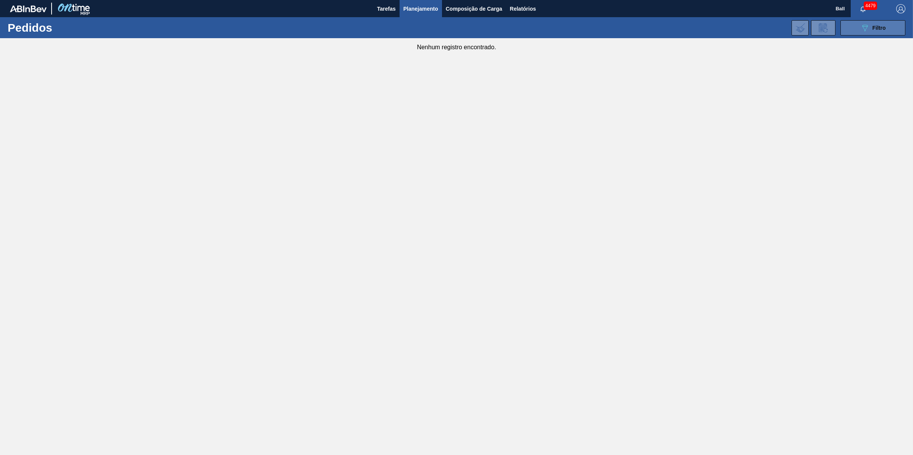
click at [865, 27] on icon "089F7B8B-B2A5-4AFE-B5C0-19BA573D28AC" at bounding box center [864, 27] width 9 height 9
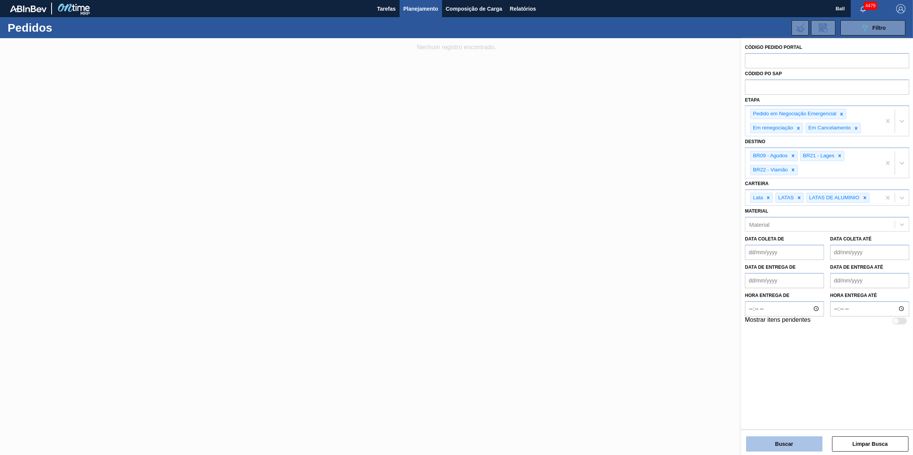
click at [787, 436] on button "Buscar" at bounding box center [784, 443] width 76 height 15
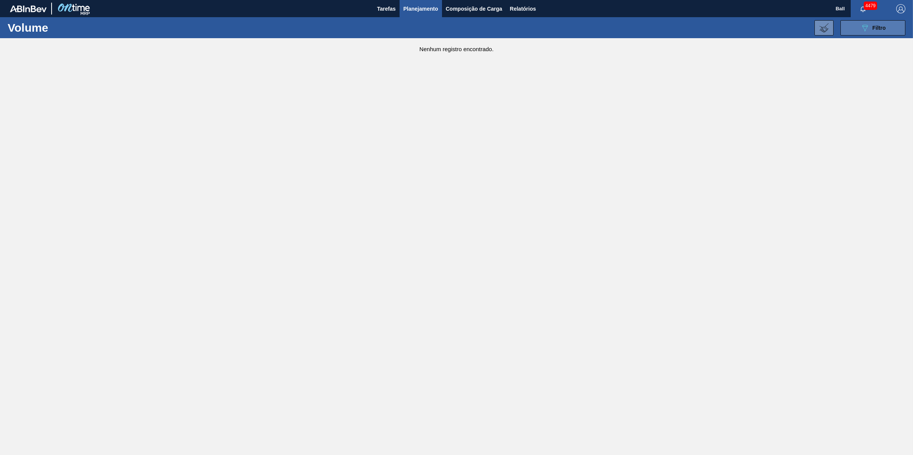
click at [874, 31] on div "089F7B8B-B2A5-4AFE-B5C0-19BA573D28AC Filtro" at bounding box center [873, 27] width 26 height 9
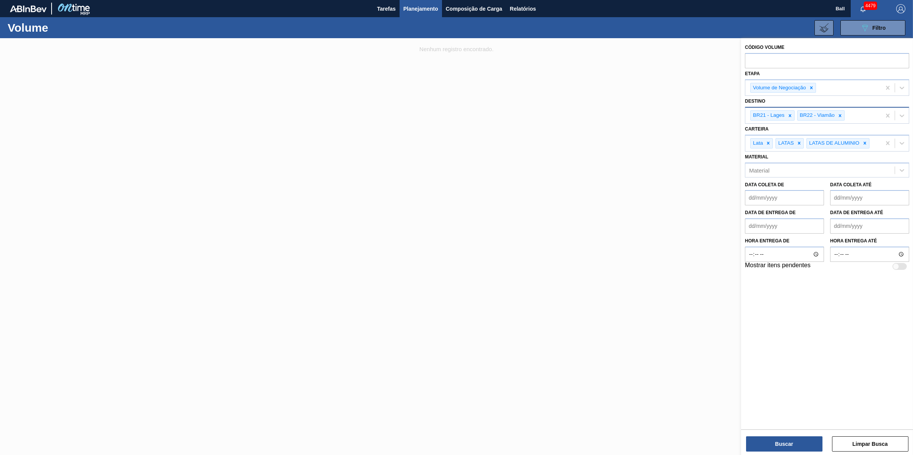
click at [874, 113] on div "BR21 - Lages BR22 - Viamão" at bounding box center [813, 116] width 136 height 16
type input "AGUDOS"
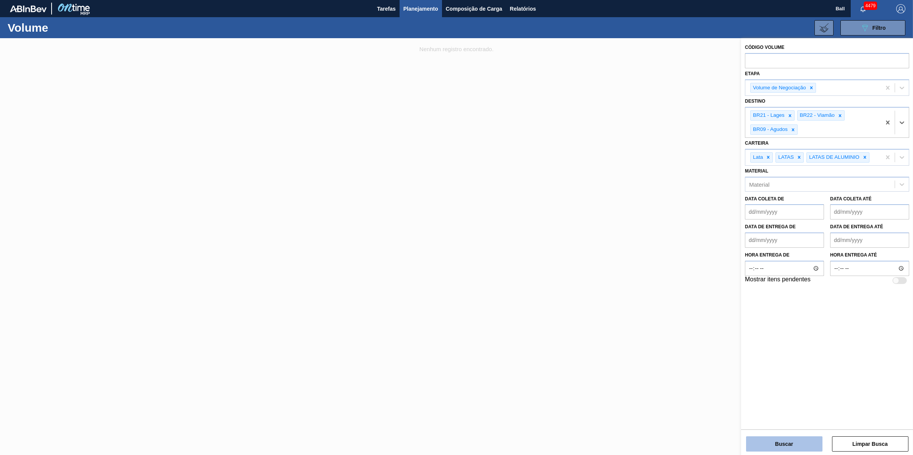
click at [801, 442] on button "Buscar" at bounding box center [784, 443] width 76 height 15
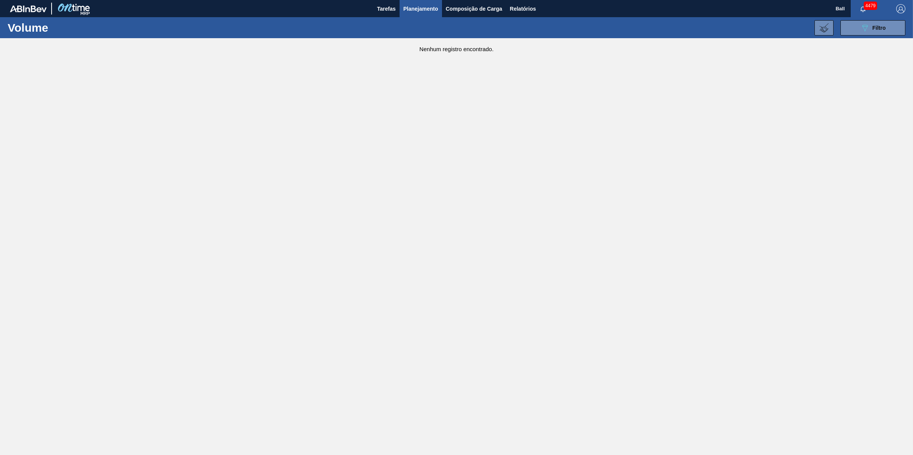
drag, startPoint x: 858, startPoint y: 21, endPoint x: 860, endPoint y: 16, distance: 4.8
click at [859, 18] on div "089F7B8B-B2A5-4AFE-B5C0-19BA573D28AC Filtro Código Volume Etapa Volume de Negoc…" at bounding box center [517, 27] width 783 height 23
click at [862, 38] on div "089F7B8B-B2A5-4AFE-B5C0-19BA573D28AC Filtro Código Volume Etapa Volume de Negoc…" at bounding box center [517, 27] width 783 height 23
click at [868, 31] on icon "089F7B8B-B2A5-4AFE-B5C0-19BA573D28AC" at bounding box center [864, 27] width 9 height 9
click at [428, 12] on span "Planejamento" at bounding box center [420, 8] width 35 height 9
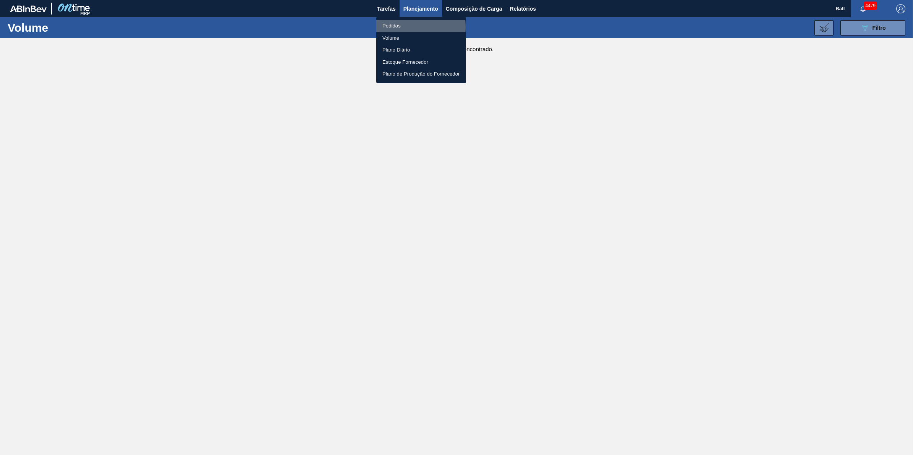
click at [398, 27] on li "Pedidos" at bounding box center [421, 26] width 90 height 12
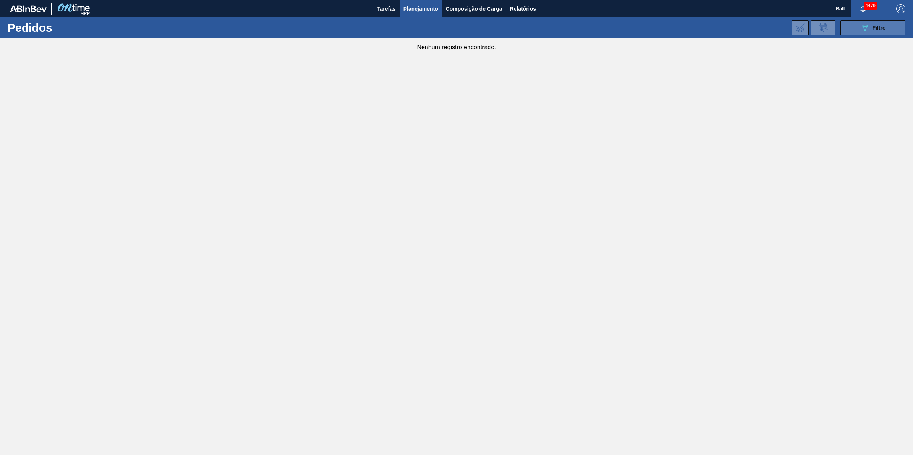
click at [874, 22] on button "089F7B8B-B2A5-4AFE-B5C0-19BA573D28AC Filtro" at bounding box center [872, 27] width 65 height 15
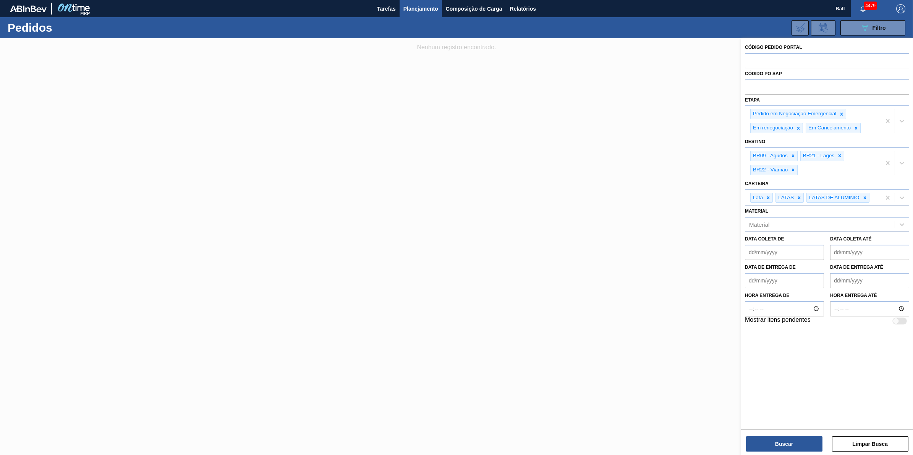
click at [595, 317] on div at bounding box center [456, 265] width 913 height 455
